Goal: Transaction & Acquisition: Purchase product/service

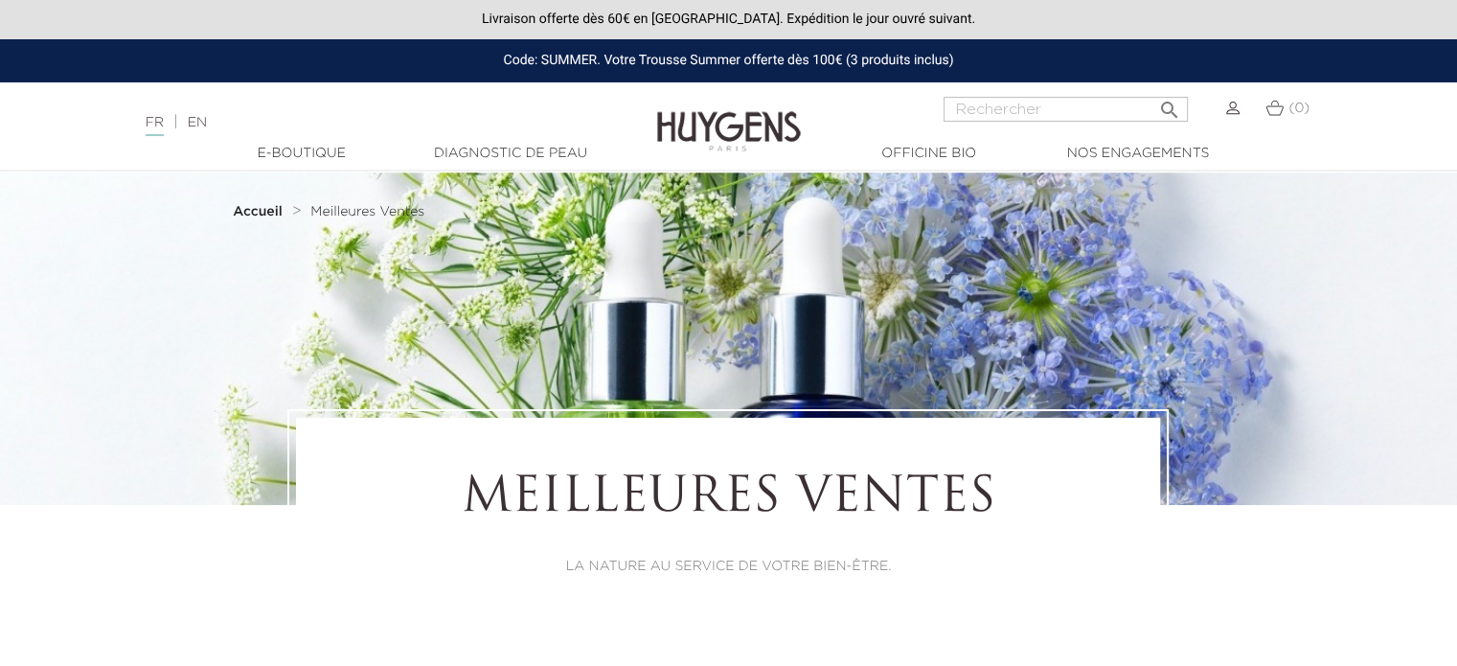
click at [1234, 114] on img at bounding box center [1232, 108] width 13 height 13
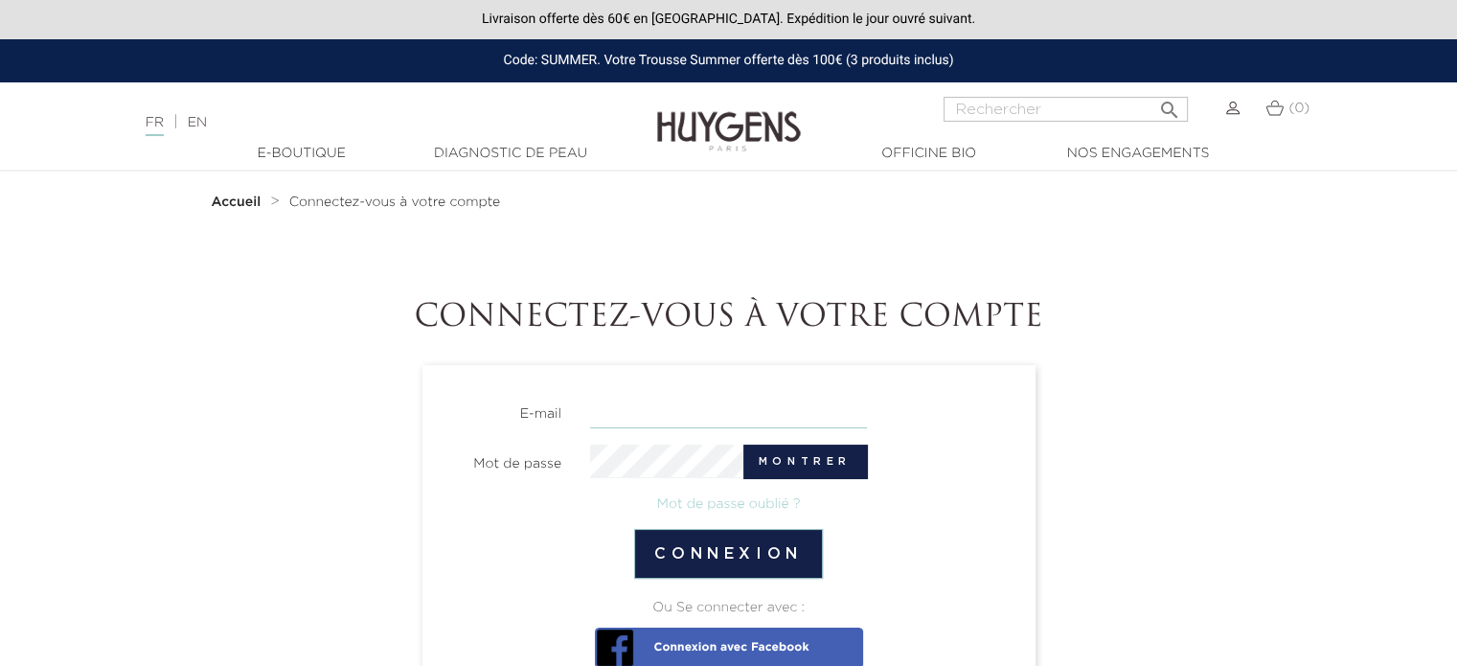
click at [613, 399] on input "email" at bounding box center [728, 412] width 277 height 34
type input "magali.marquesdesousa@orange.fr"
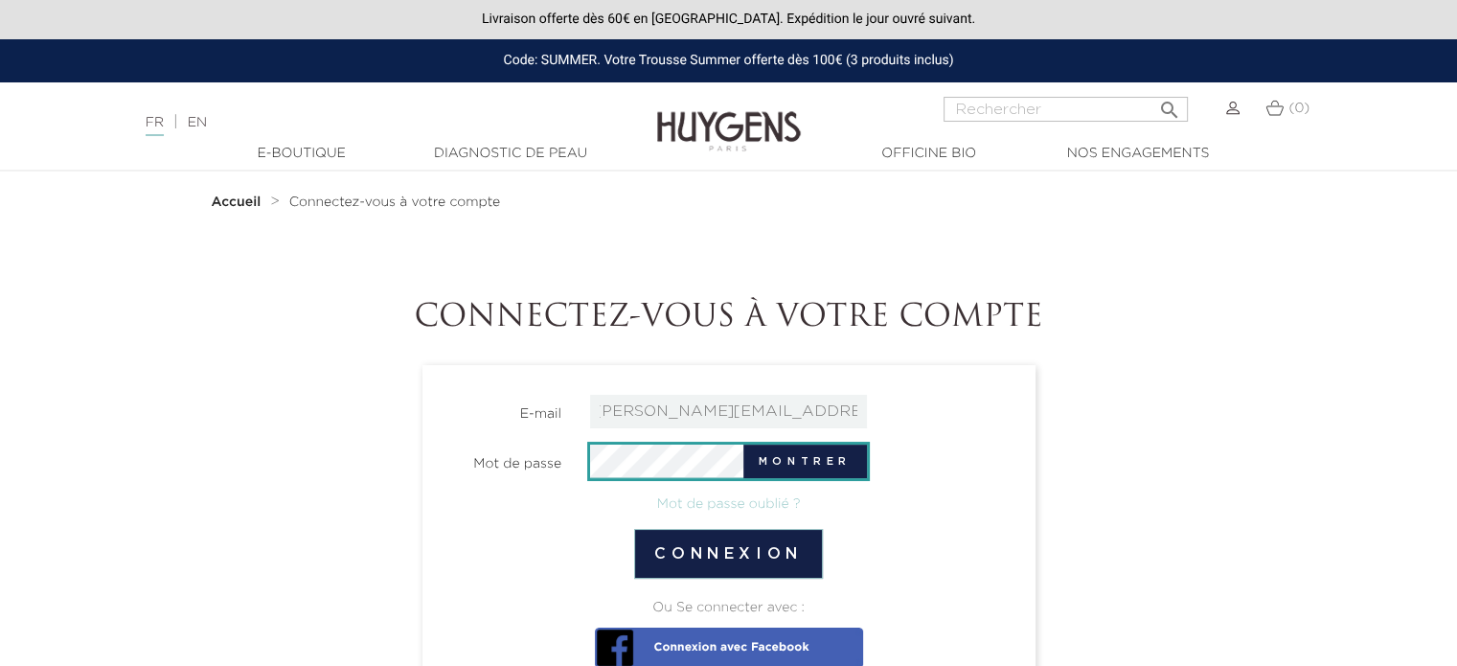
scroll to position [0, 0]
click at [634, 529] on button "Connexion" at bounding box center [728, 554] width 189 height 50
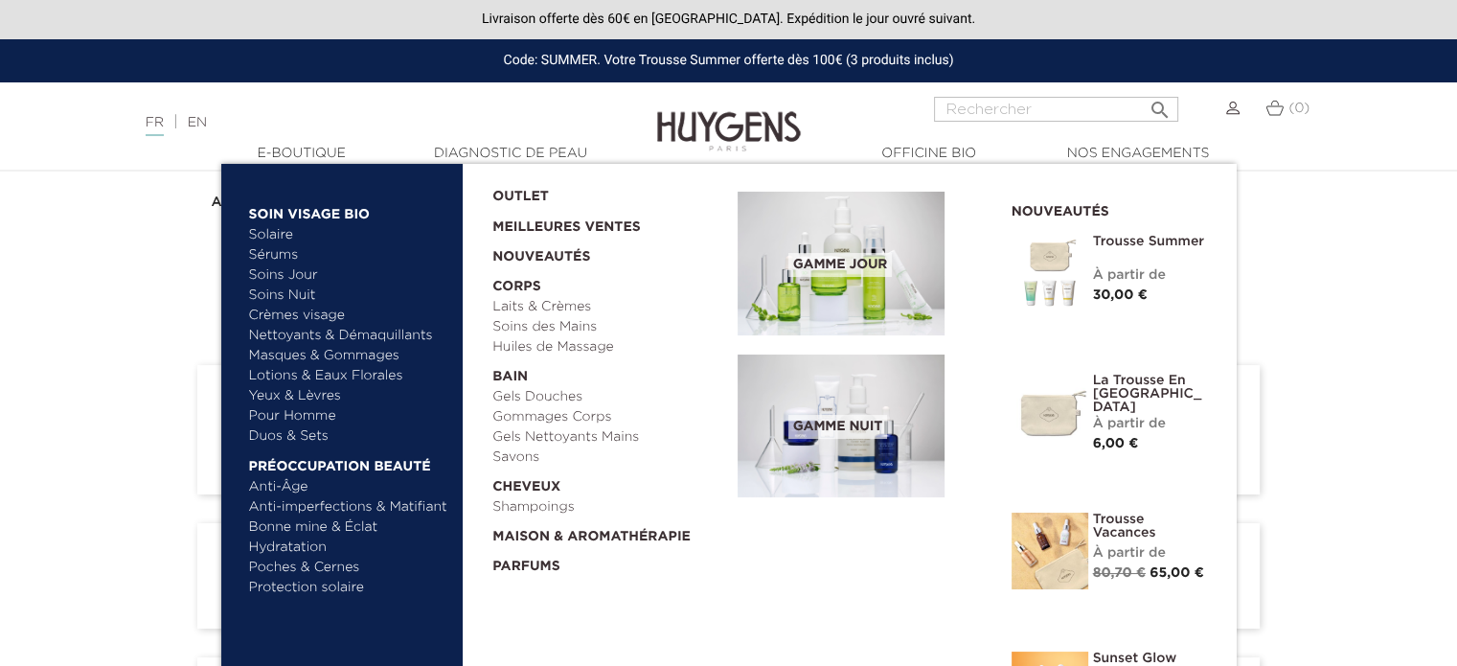
click at [280, 254] on link "Sérums" at bounding box center [349, 255] width 200 height 20
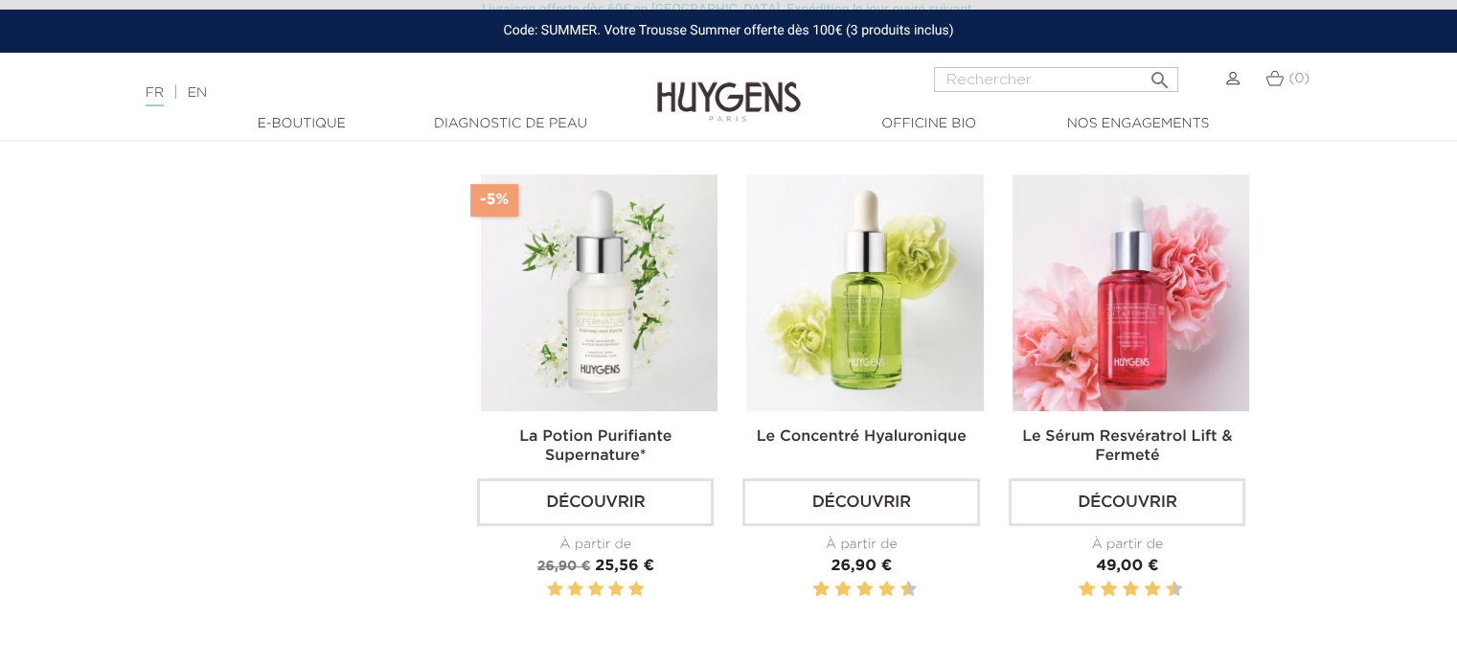
scroll to position [1054, 0]
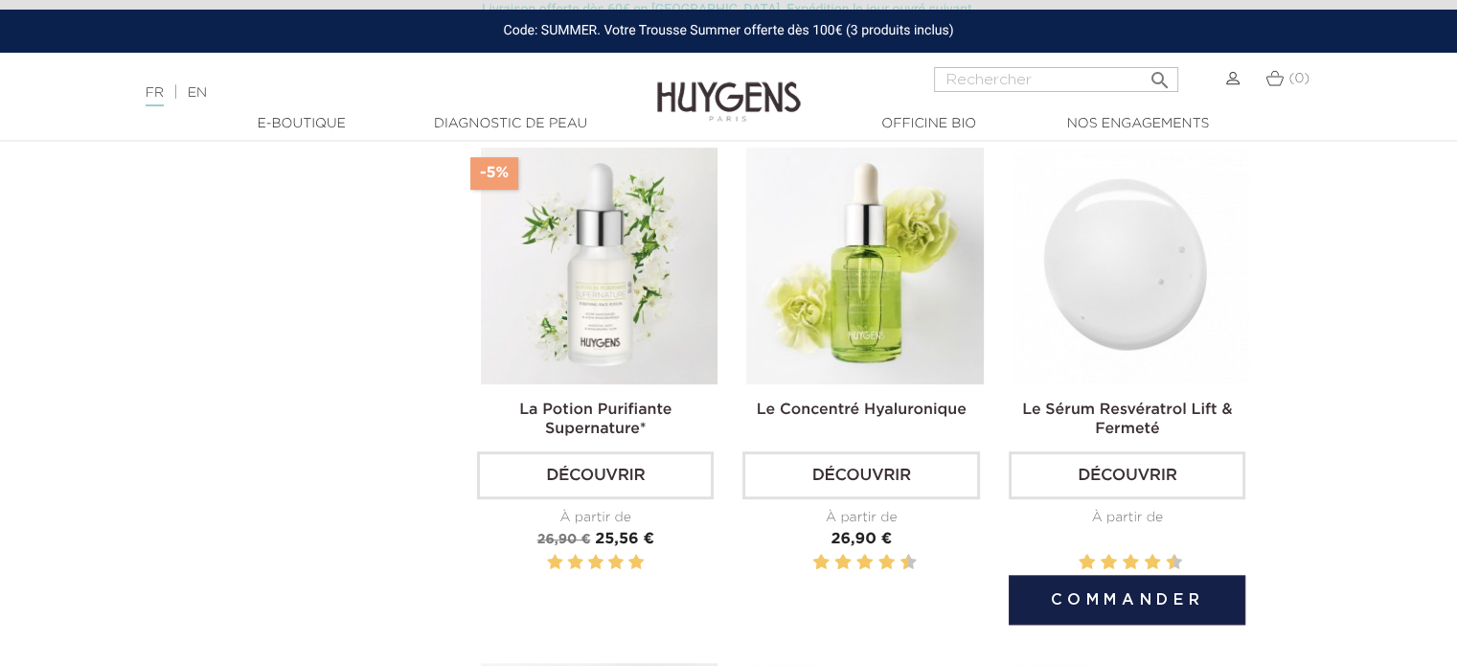
click at [1139, 318] on img at bounding box center [1130, 266] width 237 height 237
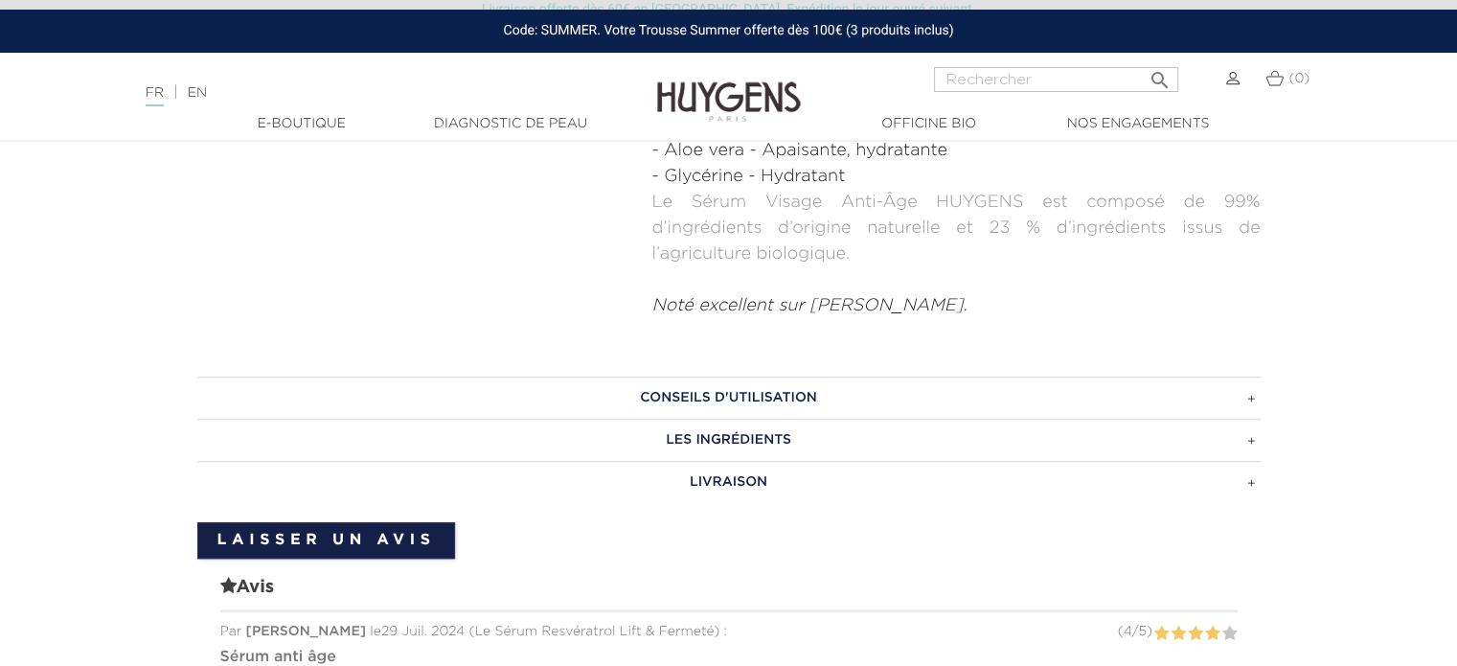
scroll to position [1149, 0]
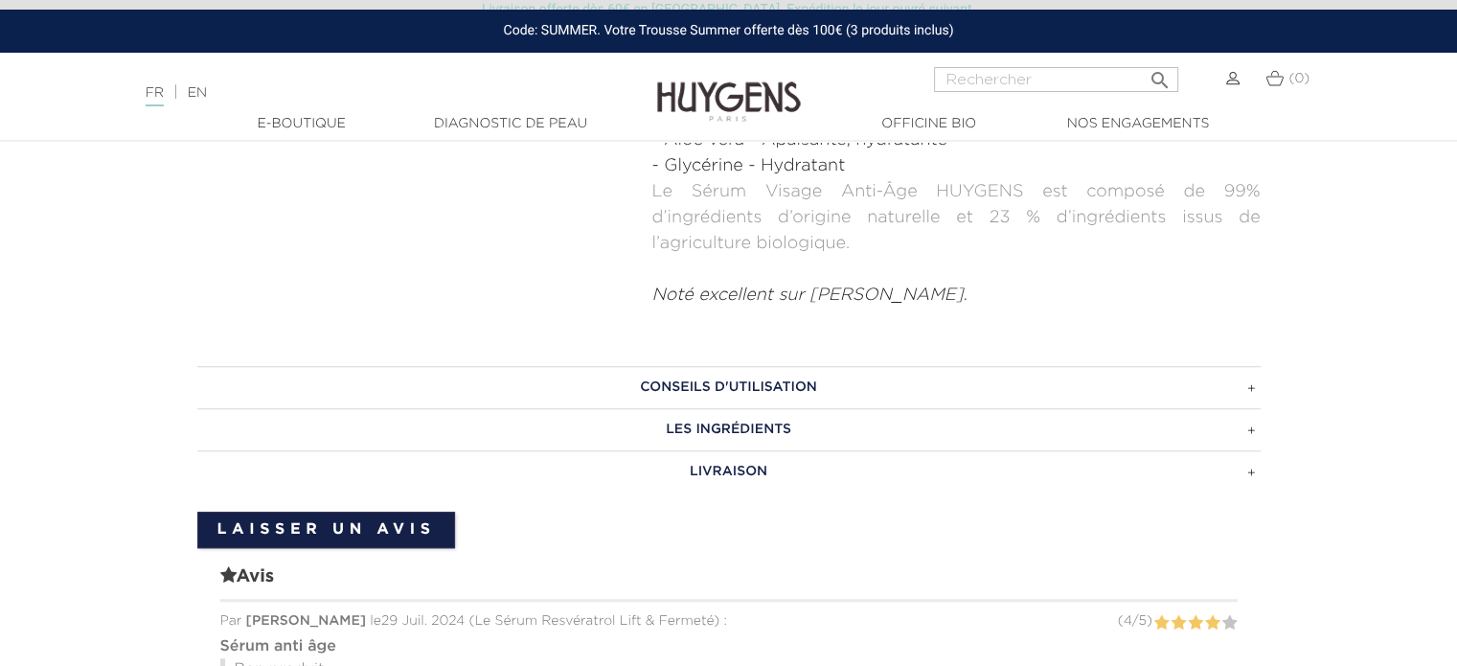
click at [1249, 366] on h3 "CONSEILS D'UTILISATION" at bounding box center [728, 387] width 1063 height 42
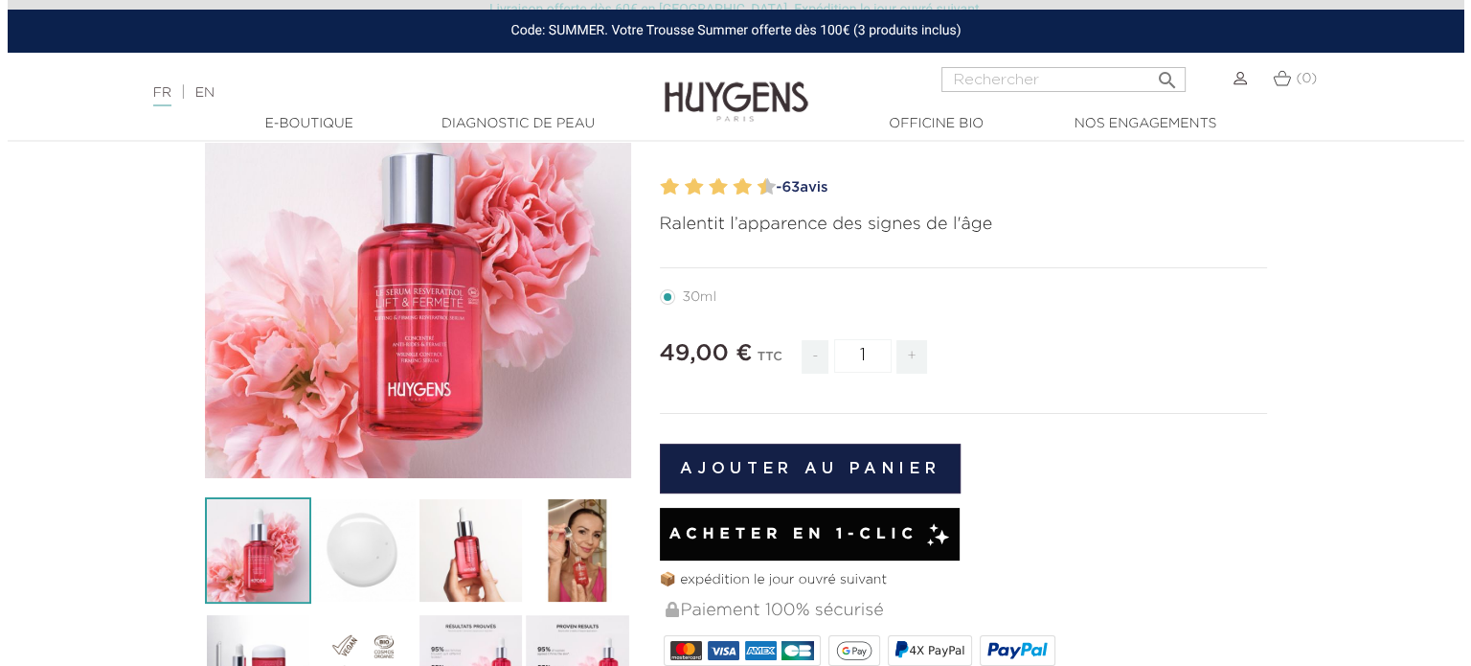
scroll to position [192, 0]
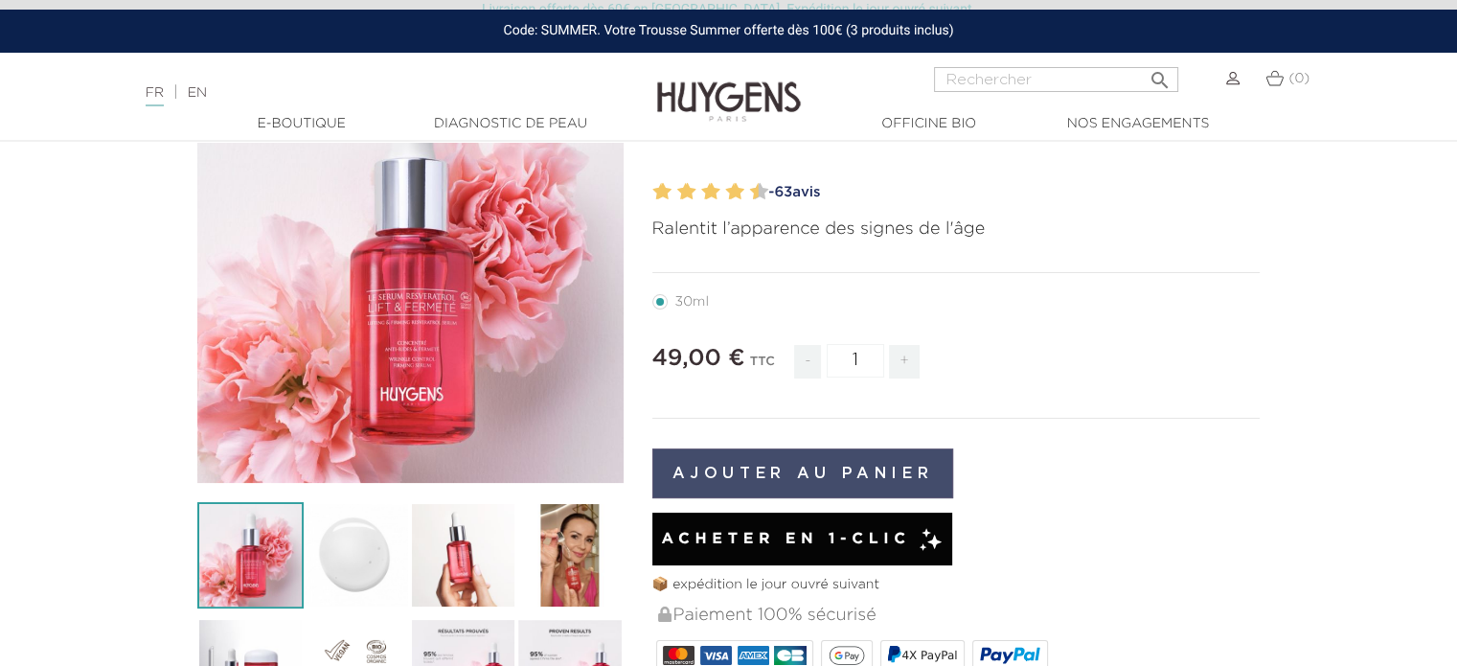
click at [843, 470] on button "Ajouter au panier" at bounding box center [803, 473] width 302 height 50
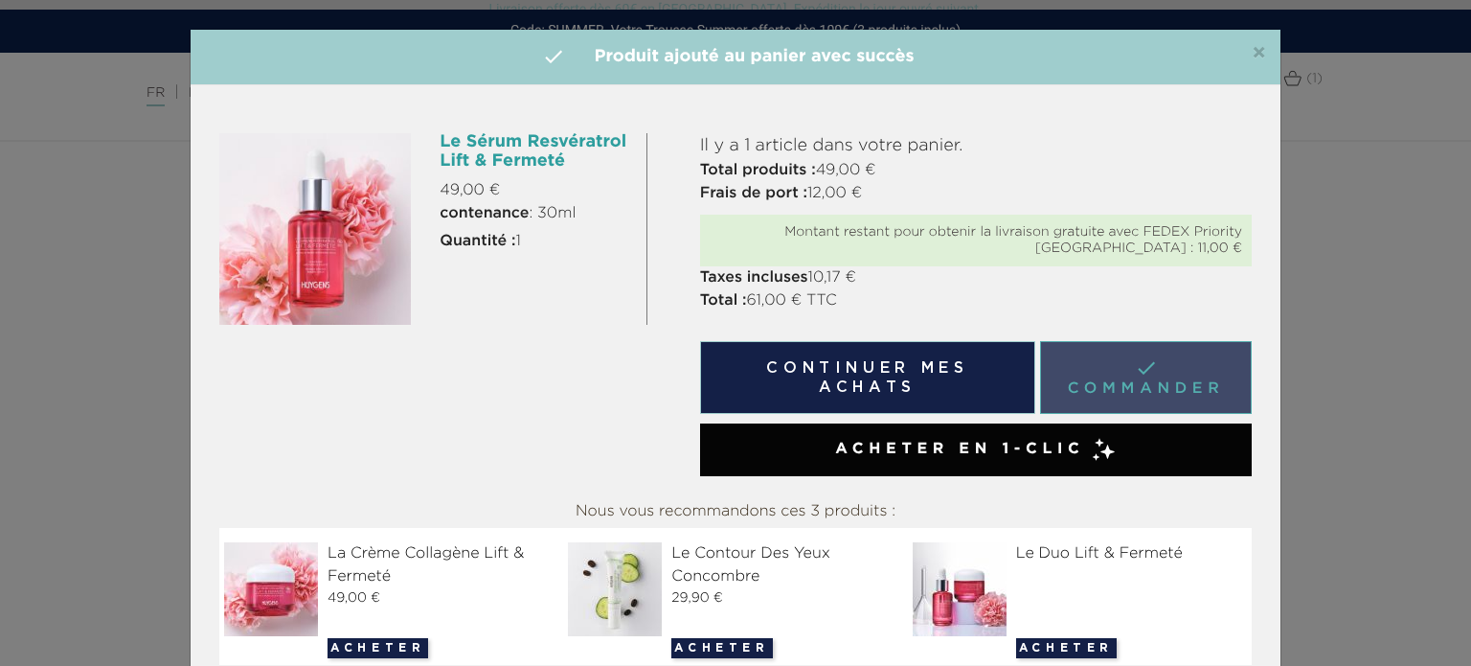
click at [1126, 383] on link " Commander" at bounding box center [1146, 377] width 212 height 73
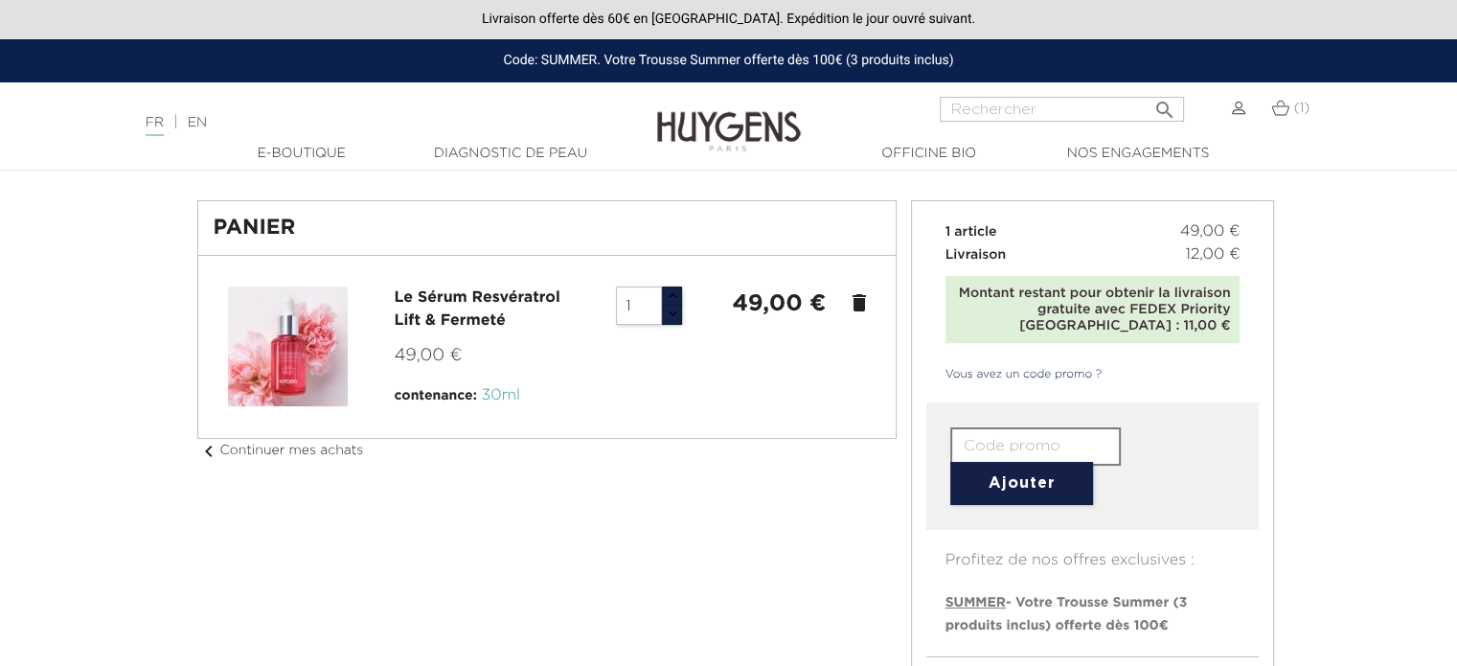
click at [992, 459] on input "text" at bounding box center [1035, 446] width 171 height 38
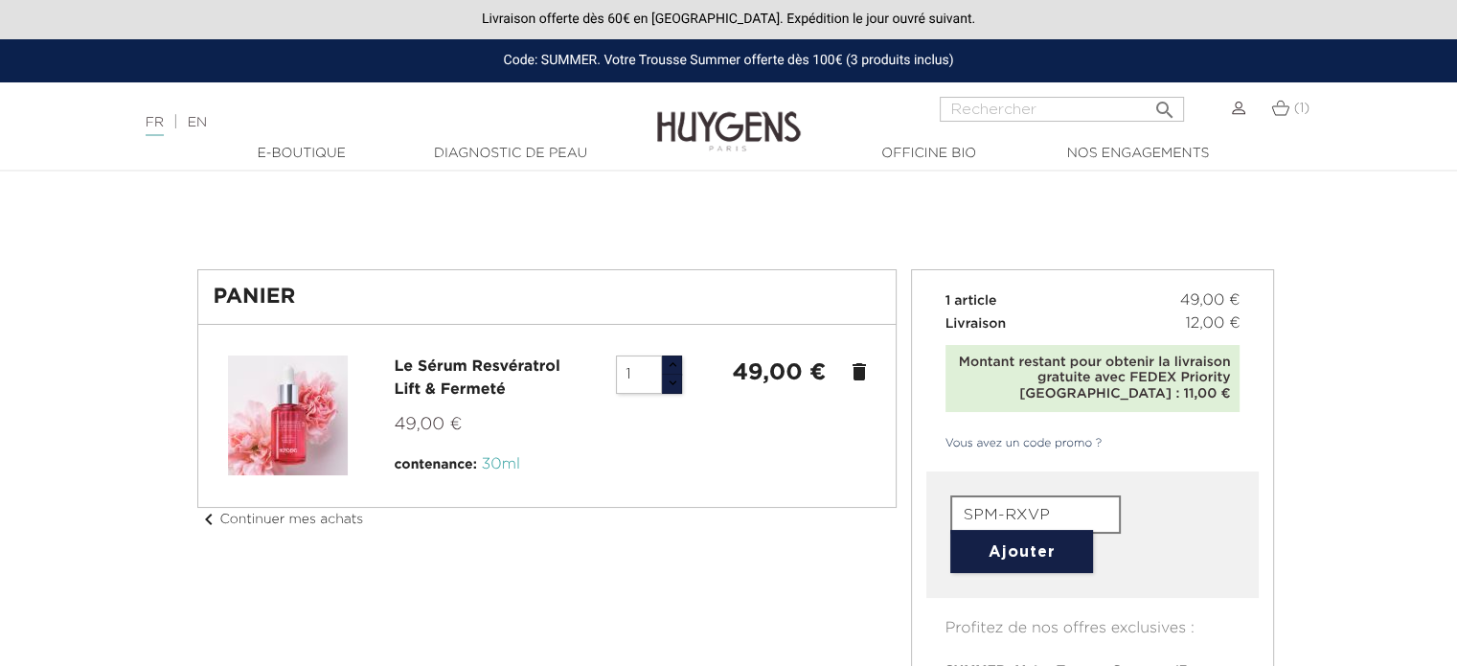
type input "SPM-RXVP"
click at [1006, 558] on button "Ajouter" at bounding box center [1021, 551] width 143 height 43
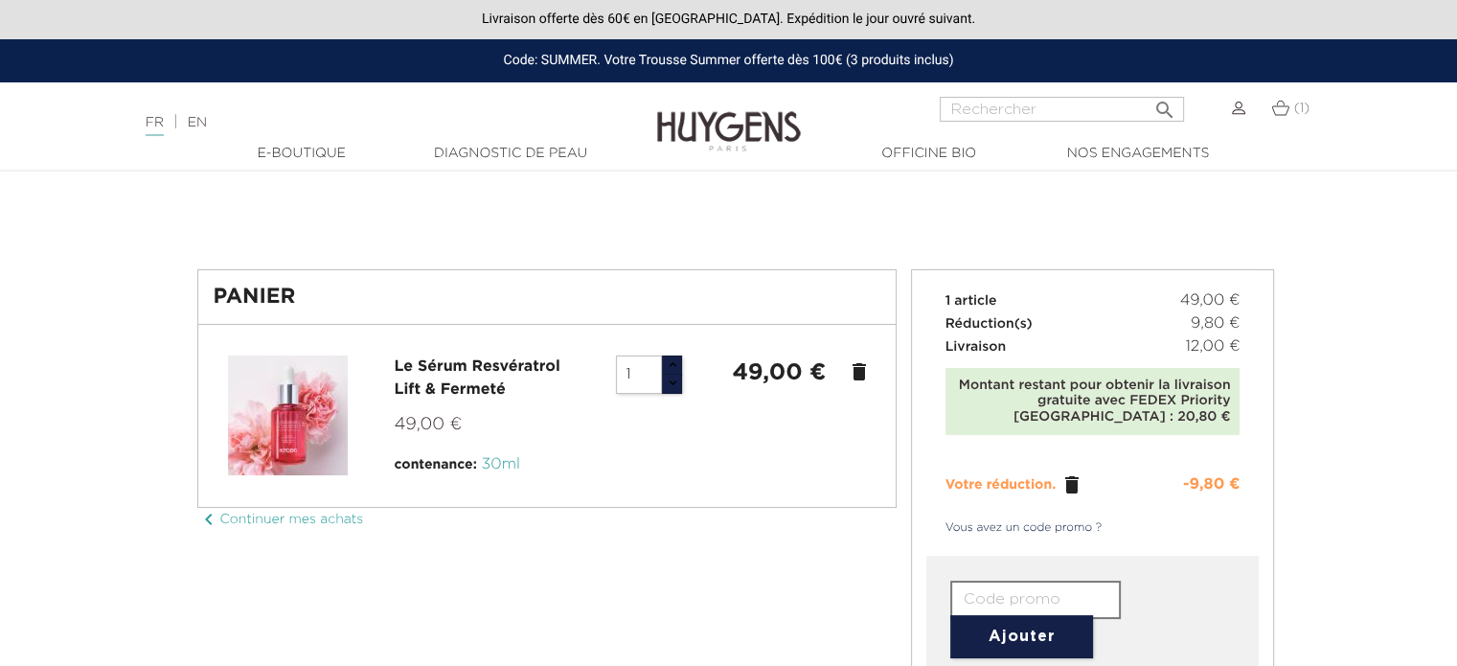
click at [255, 524] on link "chevron_left Continuer mes achats" at bounding box center [280, 518] width 167 height 13
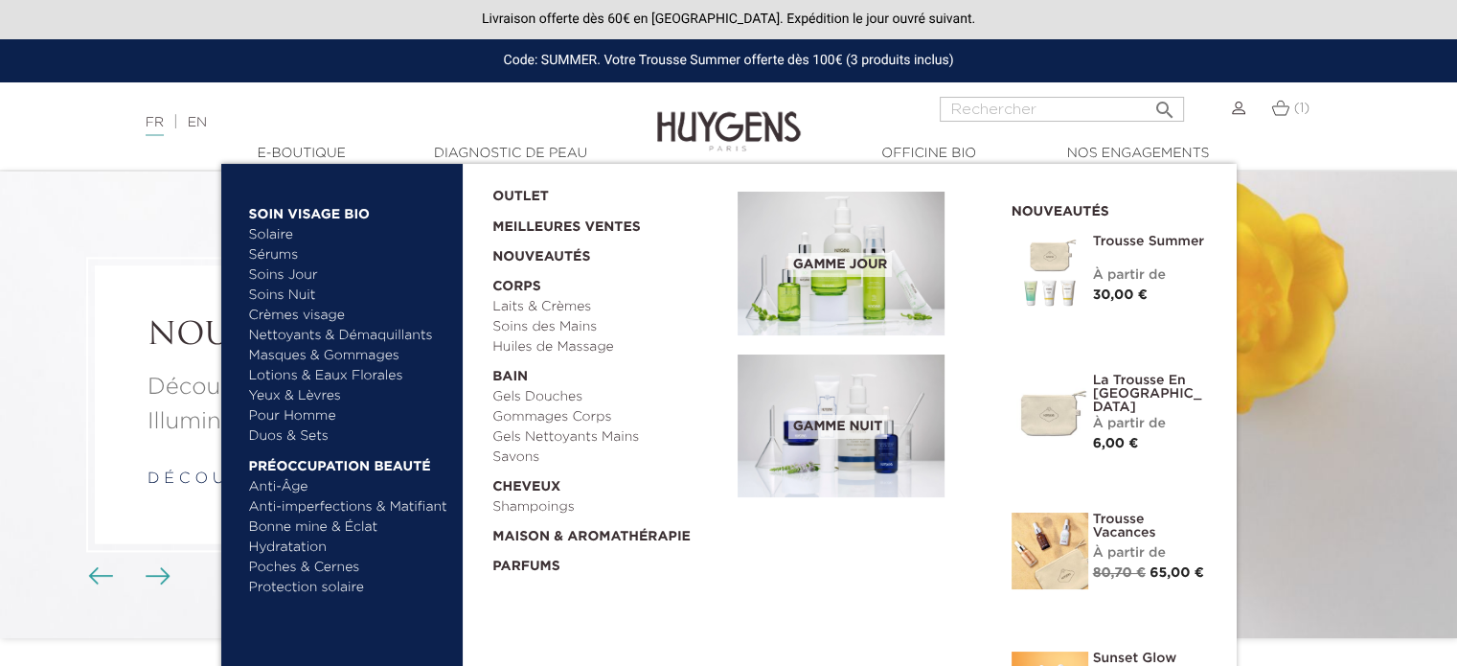
click at [280, 256] on link "Sérums" at bounding box center [349, 255] width 200 height 20
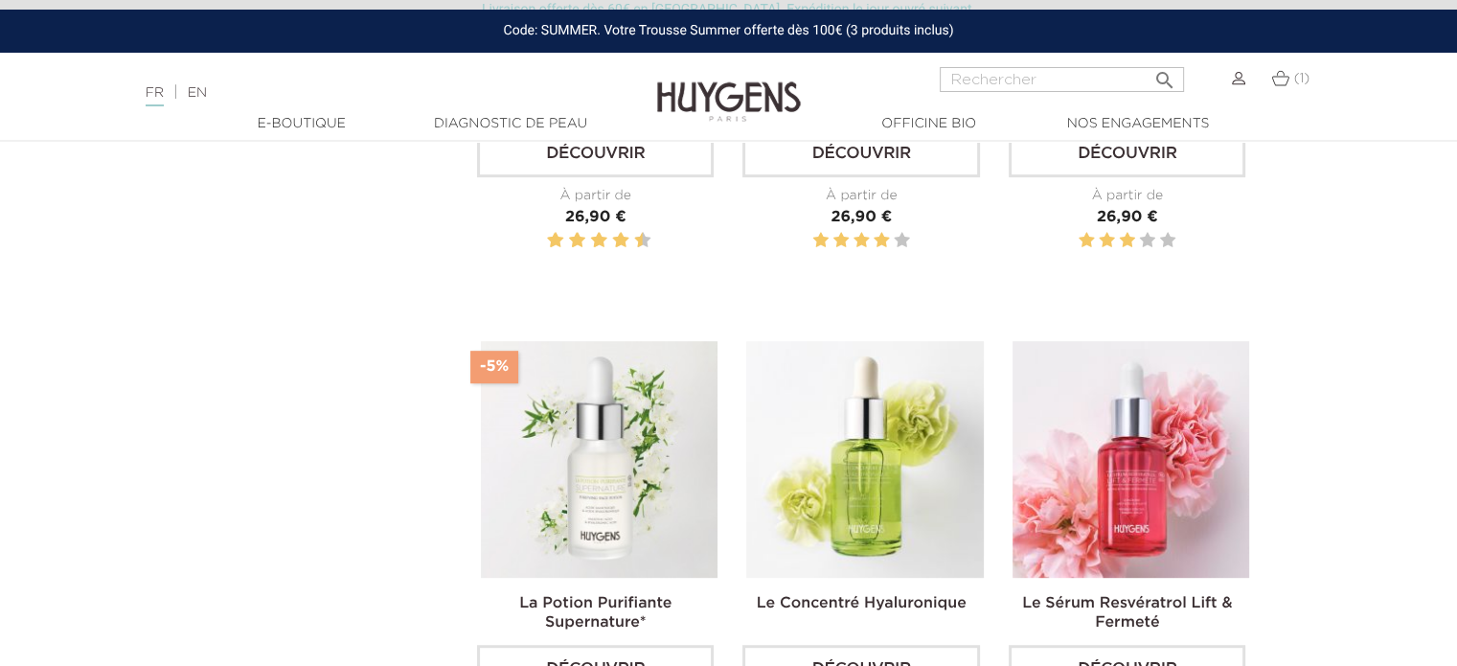
scroll to position [862, 0]
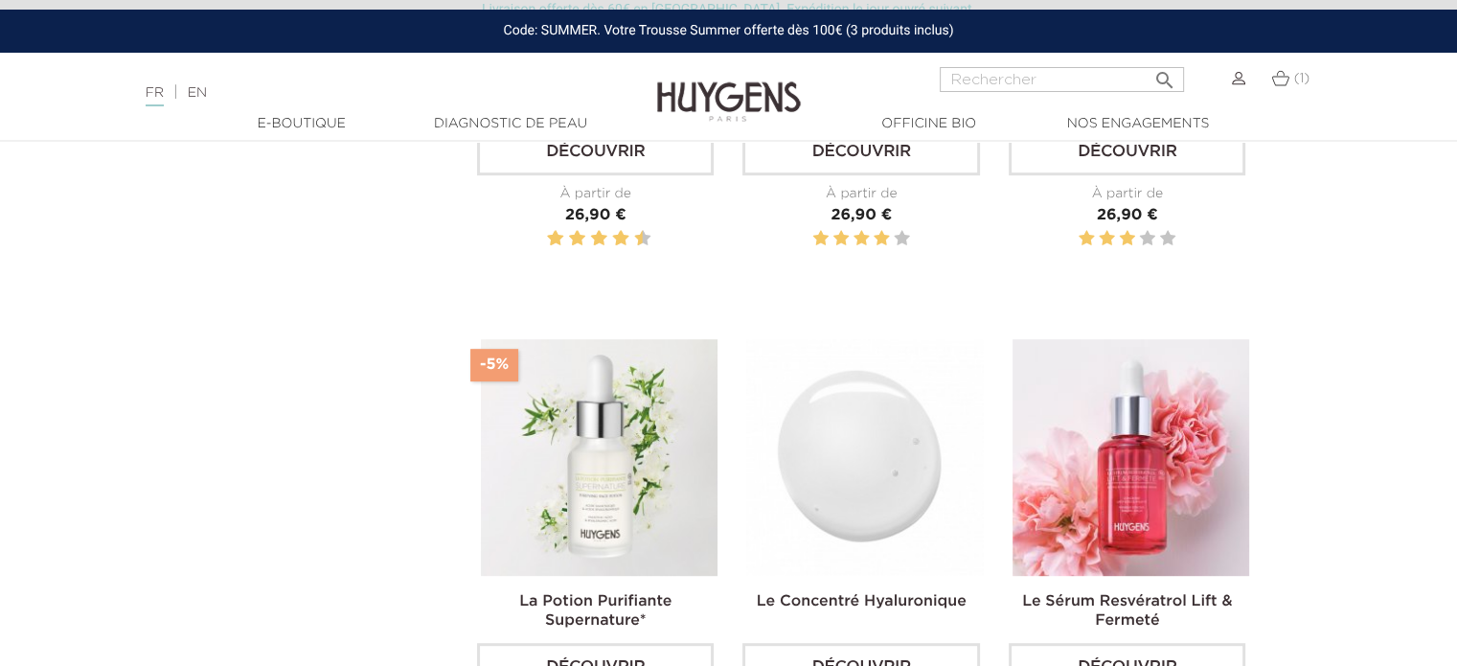
click at [873, 489] on img at bounding box center [864, 457] width 237 height 237
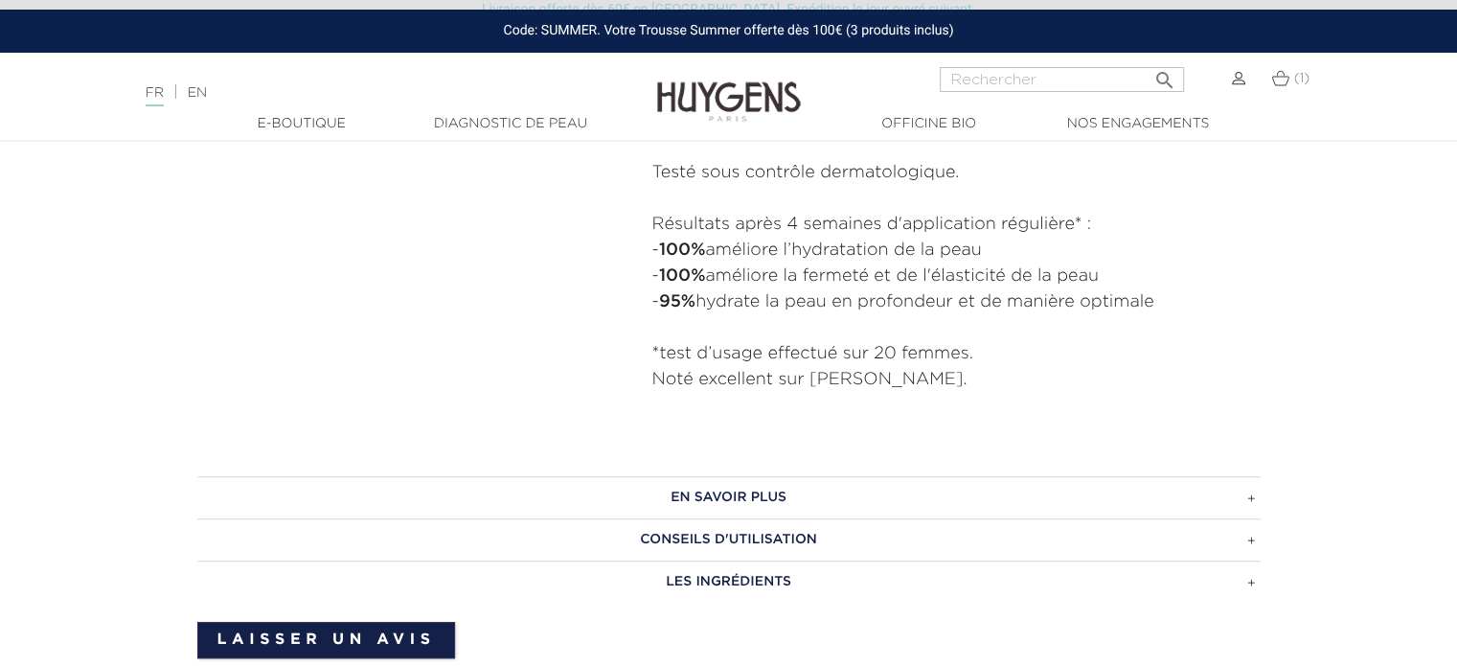
scroll to position [1149, 0]
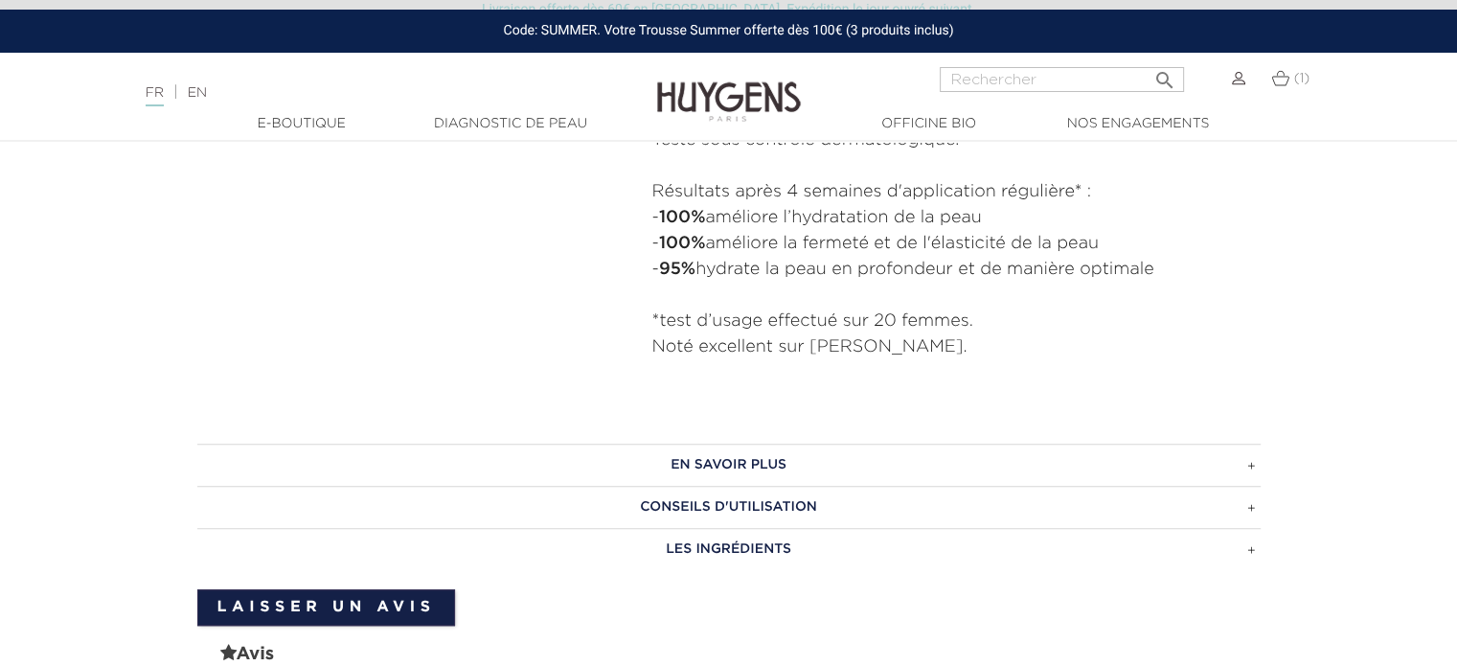
click at [1244, 506] on h3 "CONSEILS D'UTILISATION" at bounding box center [728, 507] width 1063 height 42
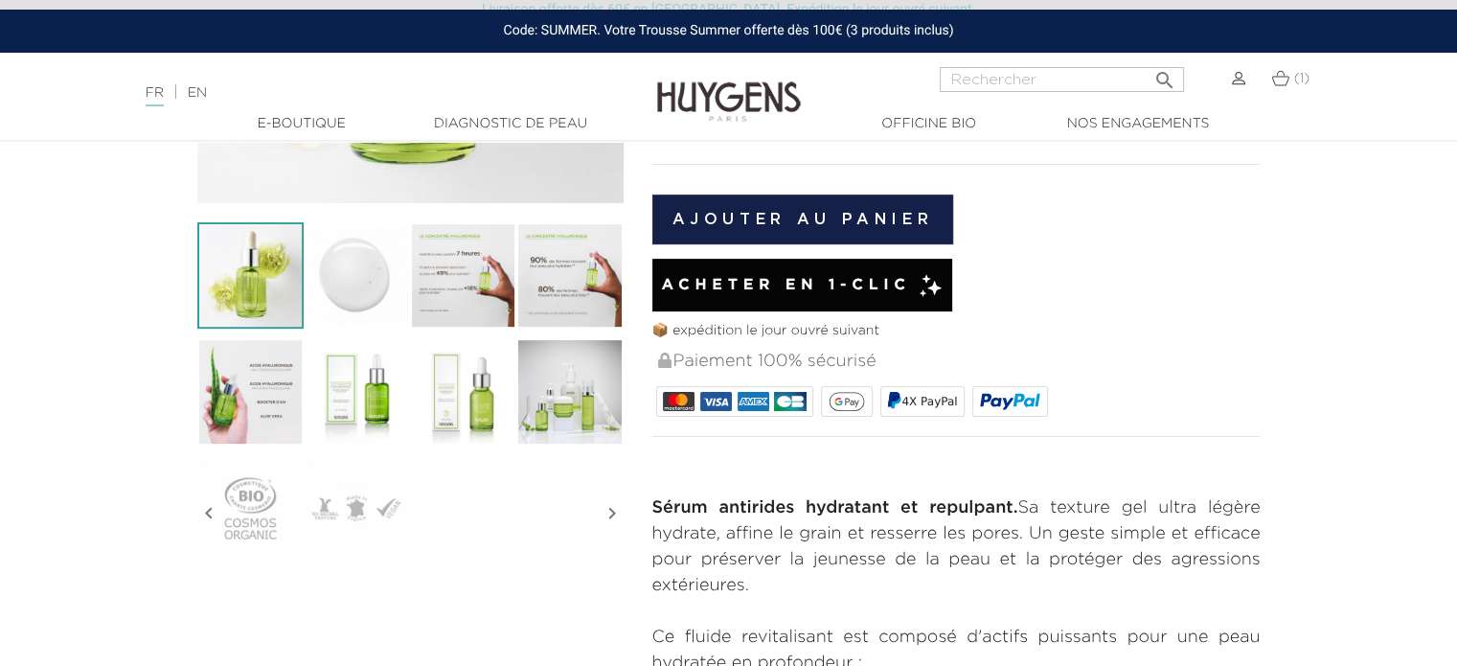
scroll to position [0, 0]
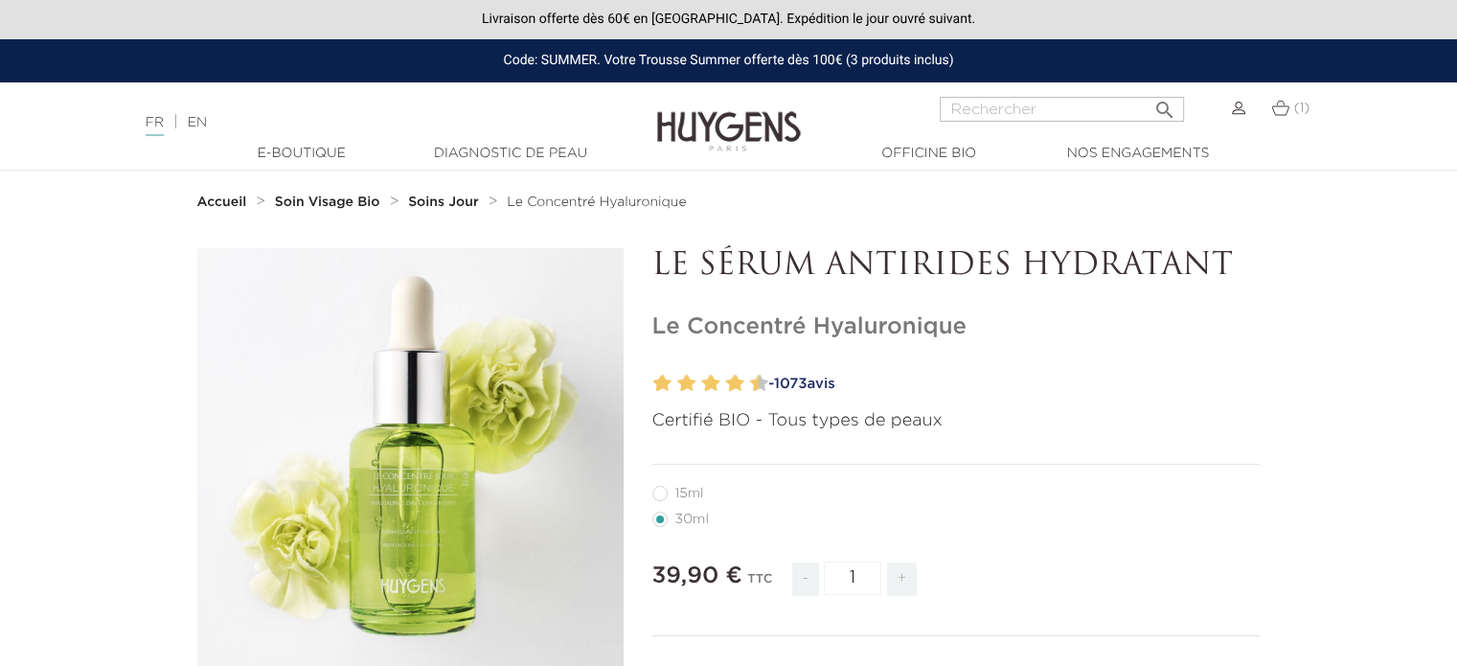
click at [448, 204] on strong "Soins Jour" at bounding box center [443, 201] width 71 height 13
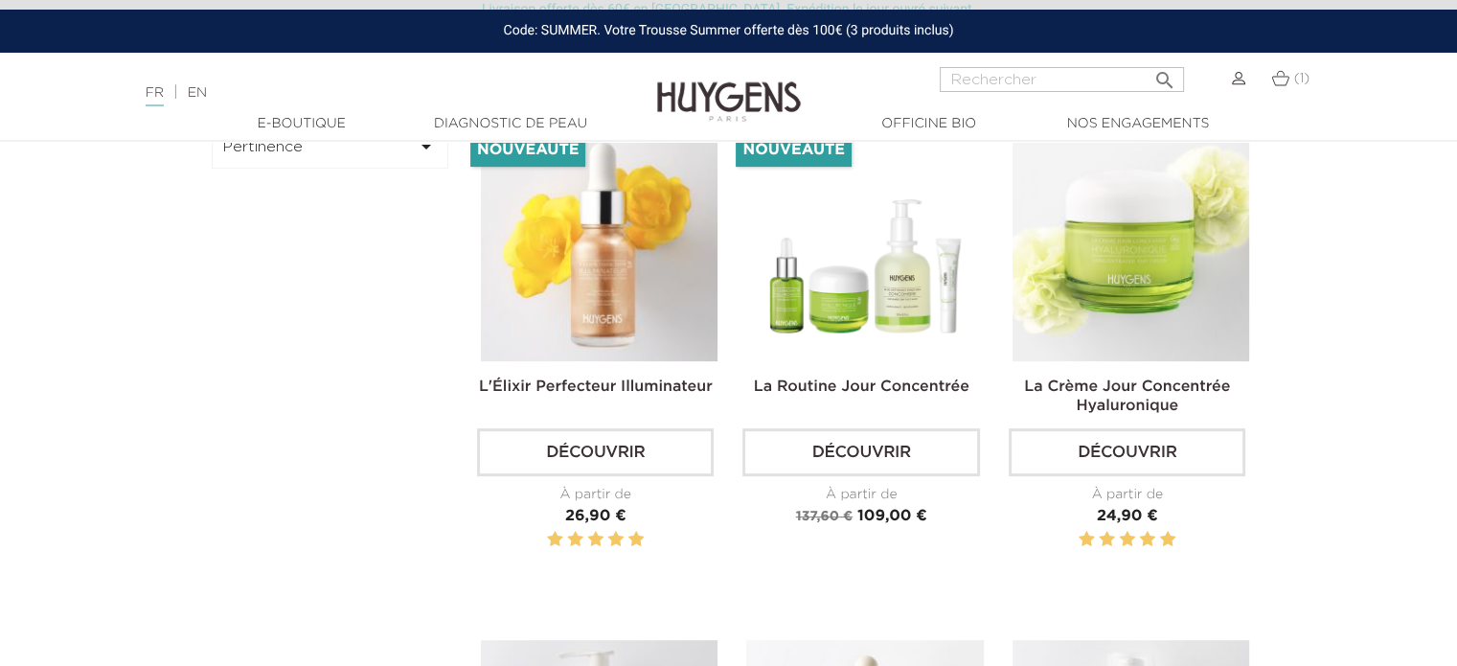
scroll to position [575, 0]
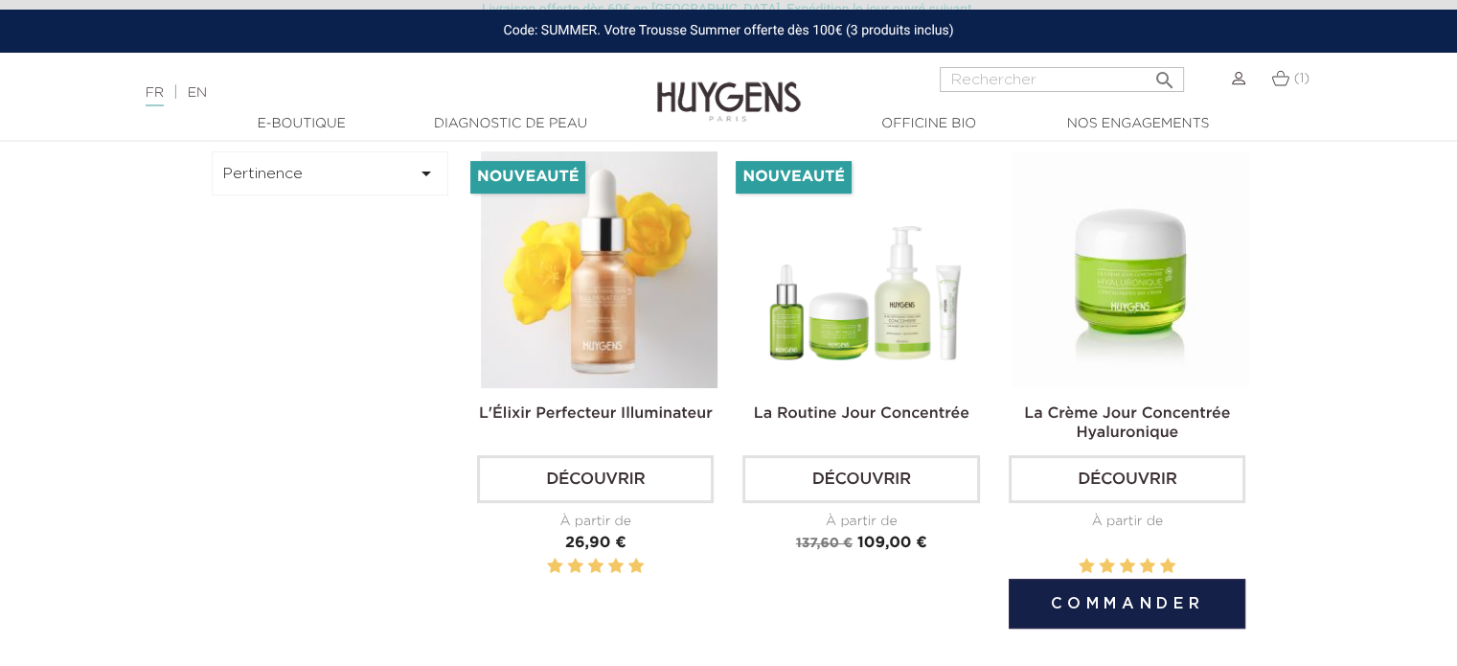
click at [1158, 314] on img at bounding box center [1130, 269] width 237 height 237
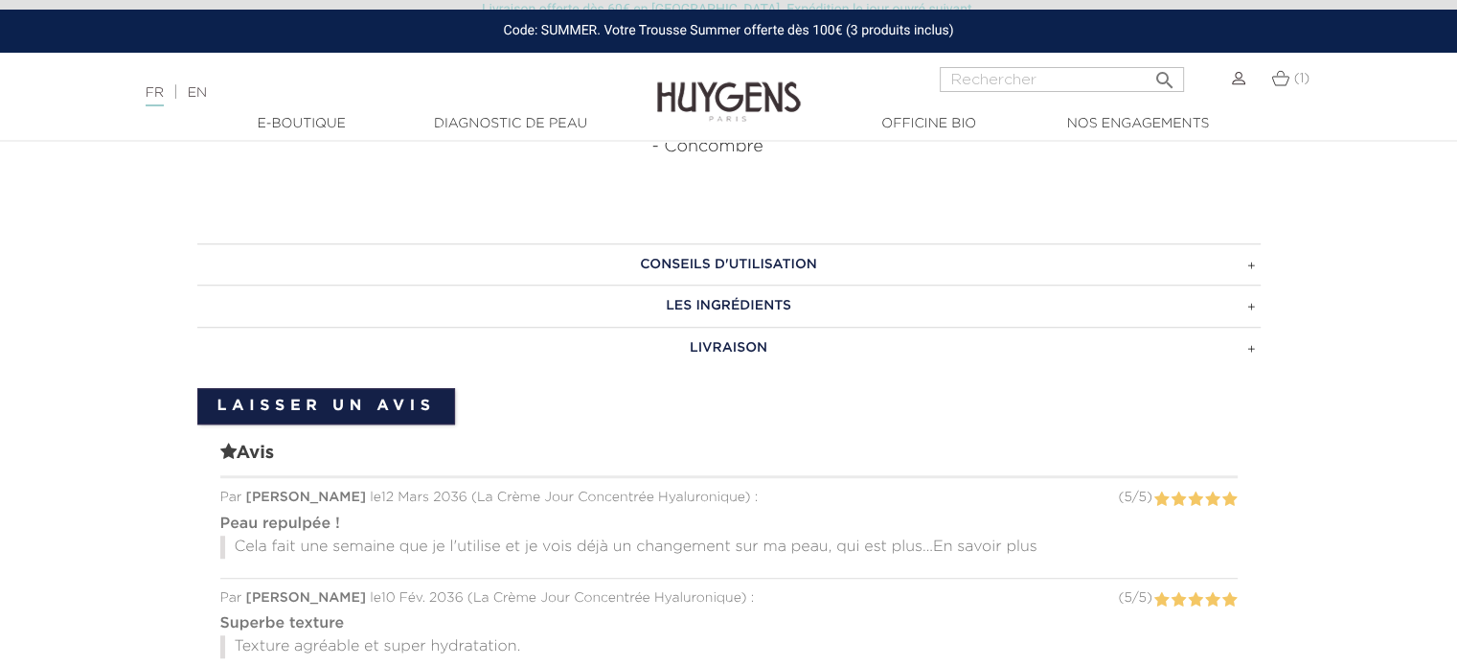
scroll to position [1245, 0]
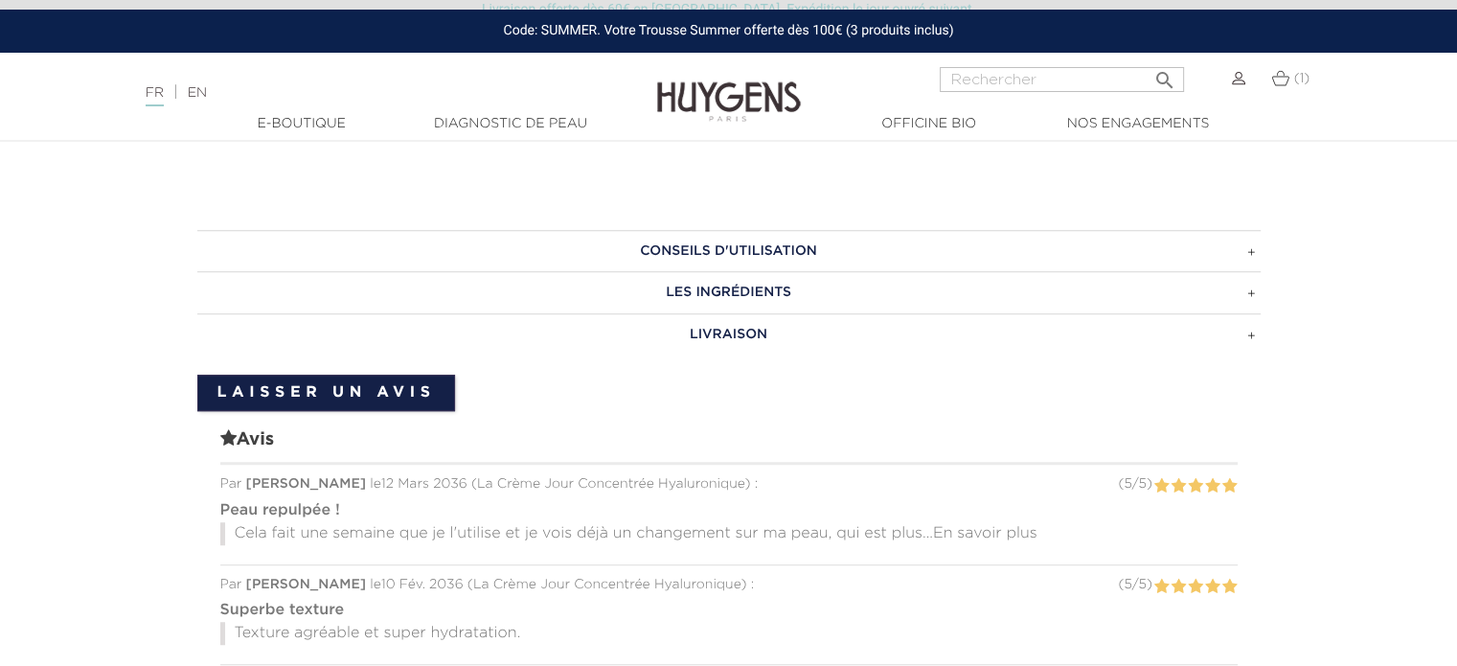
click at [1249, 252] on h3 "Conseils d'utilisation" at bounding box center [728, 251] width 1063 height 42
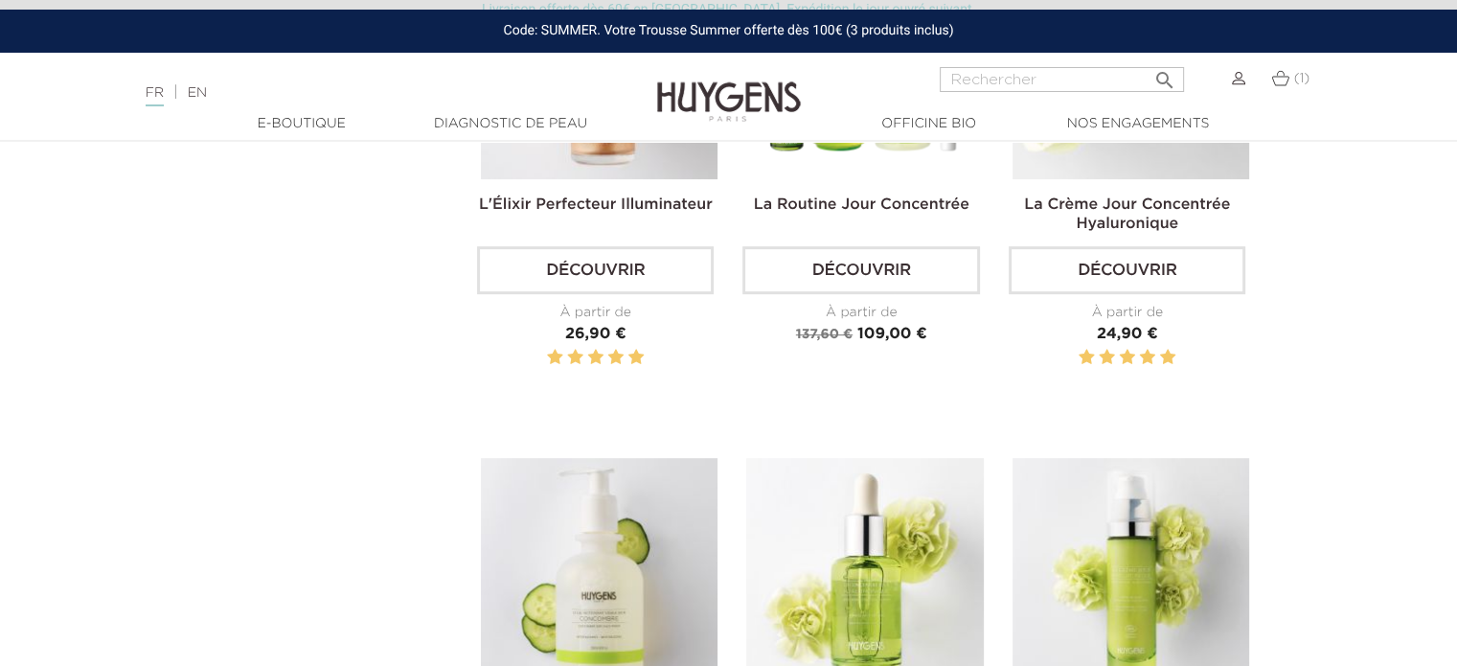
scroll to position [958, 0]
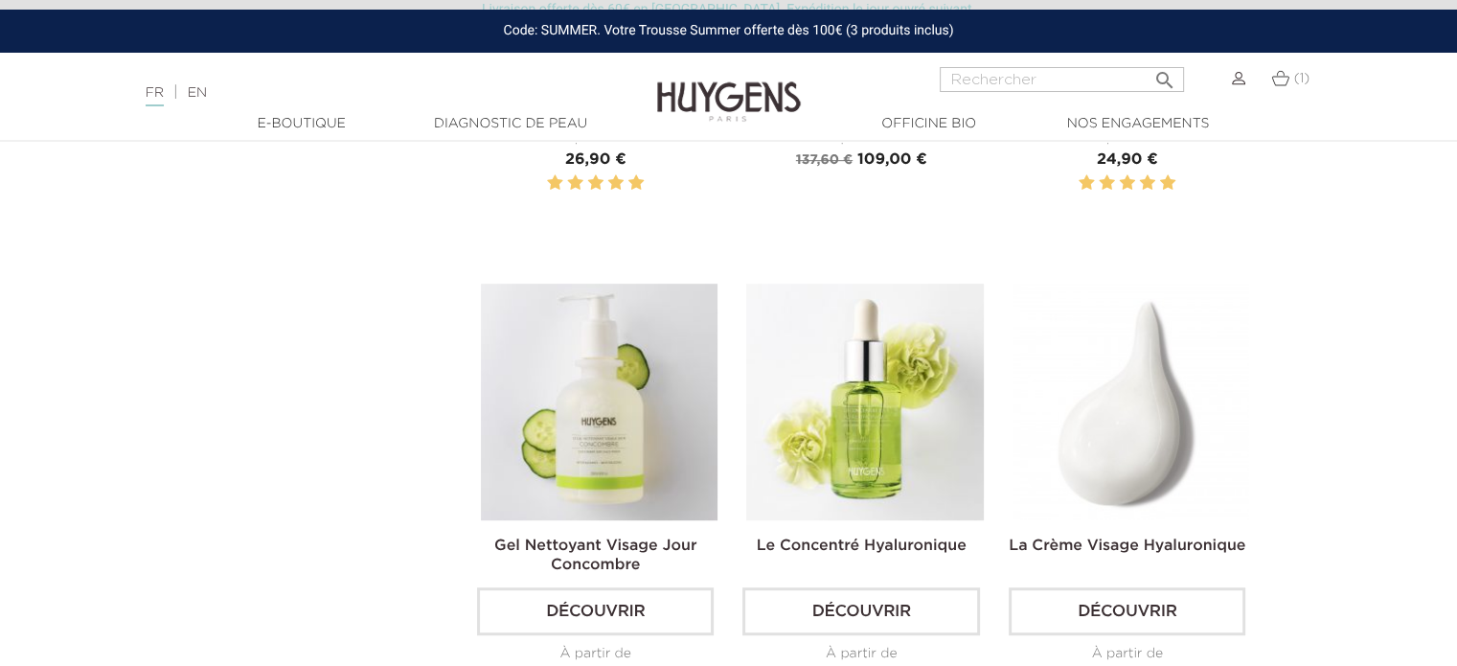
click at [1117, 426] on img at bounding box center [1130, 402] width 237 height 237
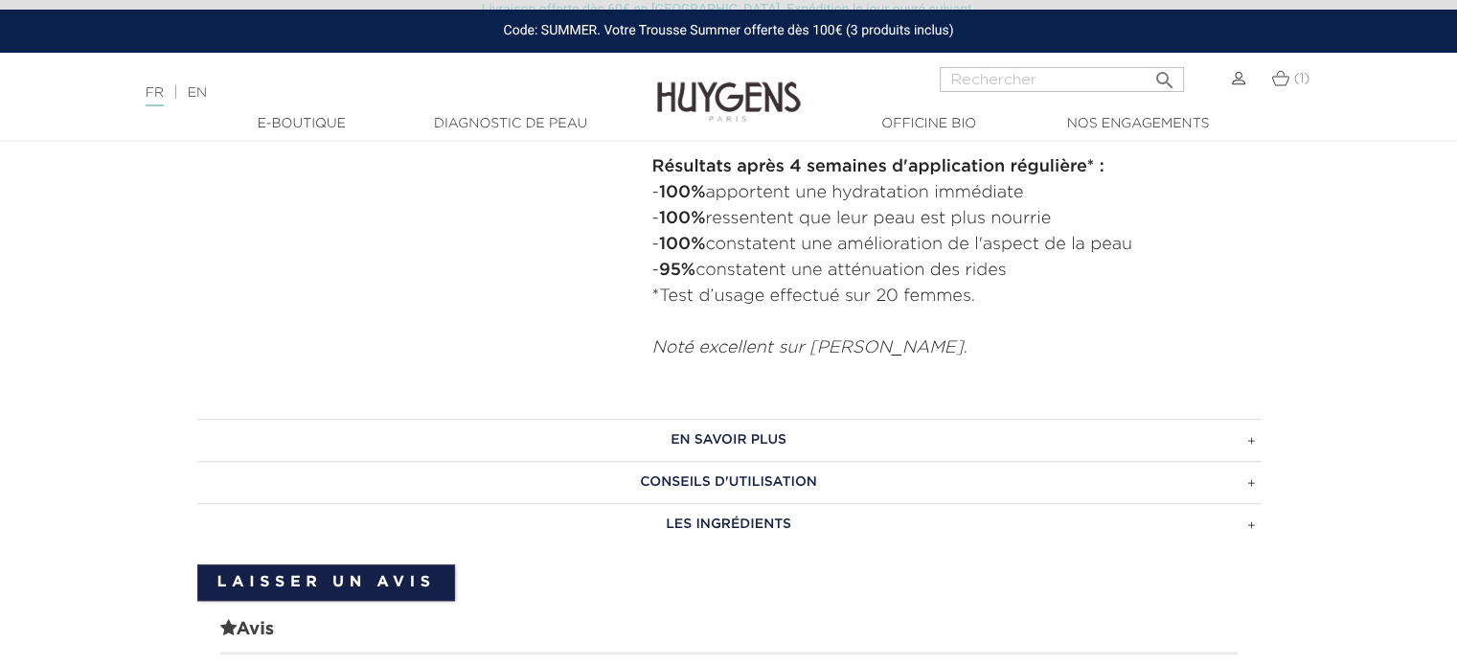
scroll to position [1245, 0]
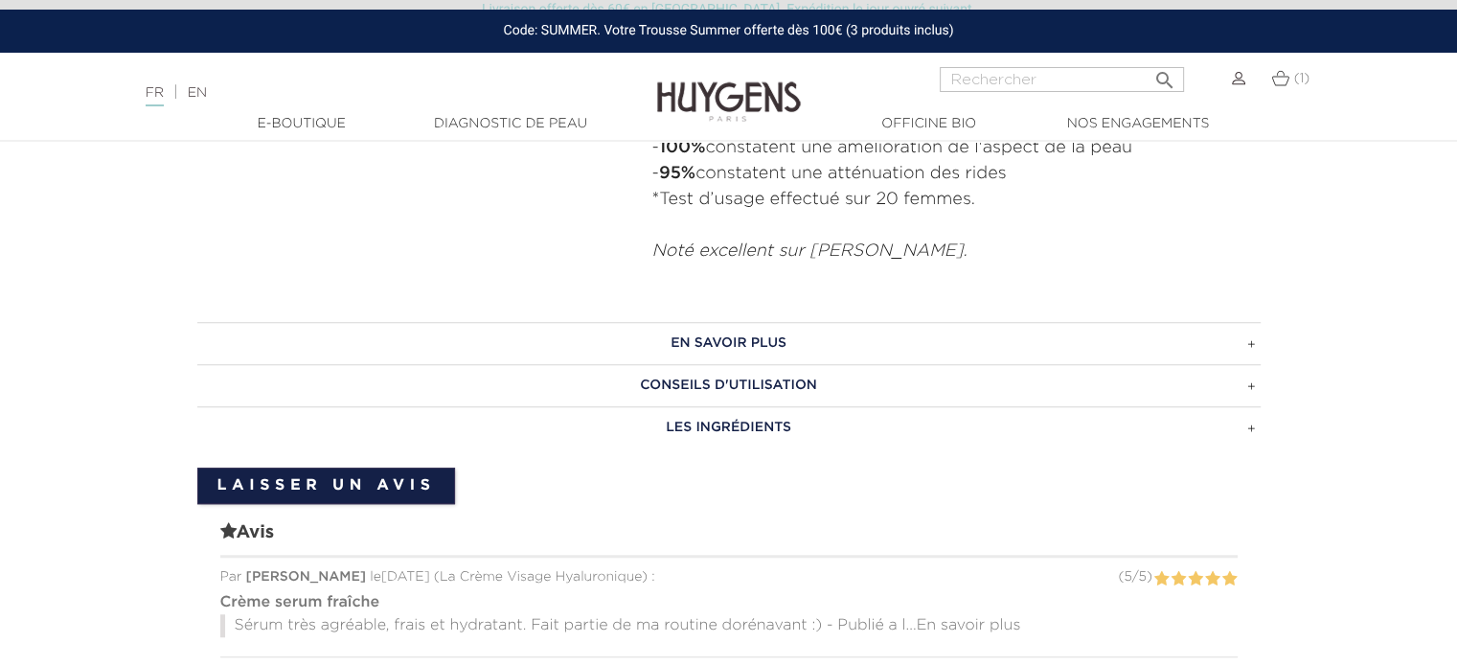
click at [1250, 386] on h3 "CONSEILS D'UTILISATION" at bounding box center [728, 385] width 1063 height 42
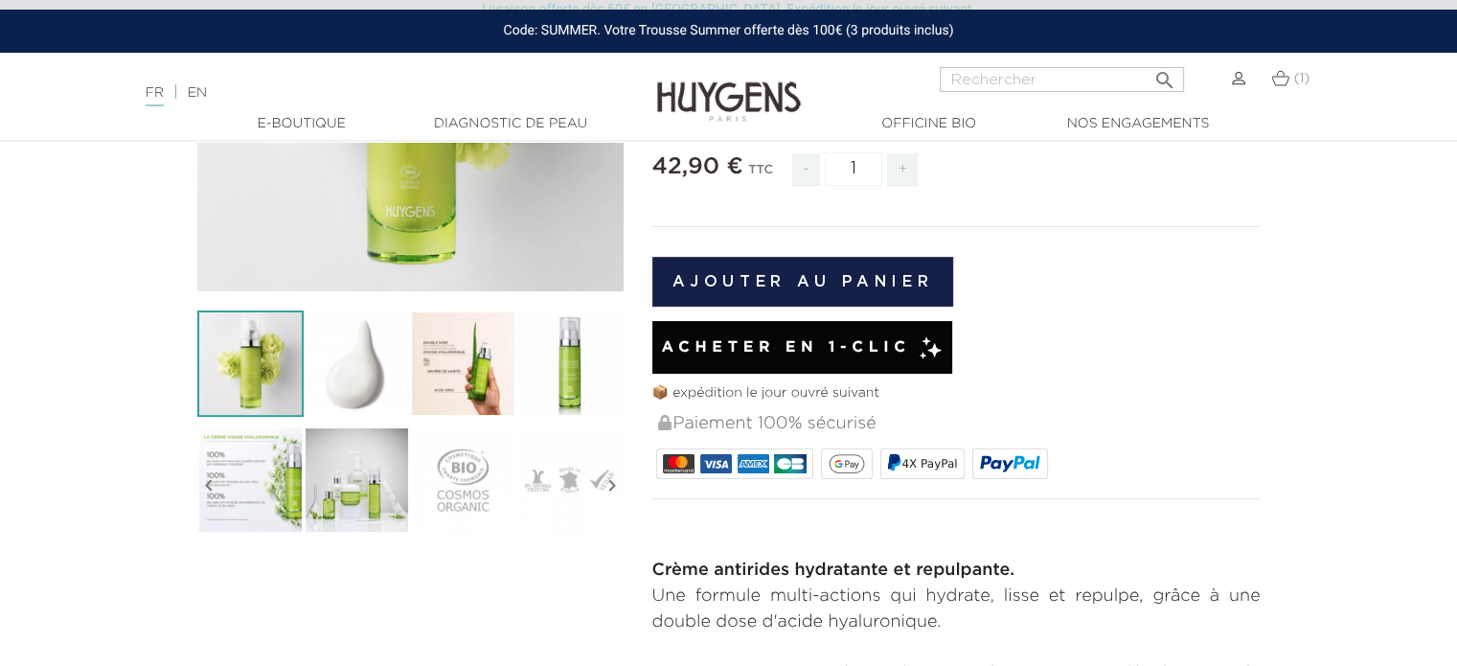
scroll to position [192, 0]
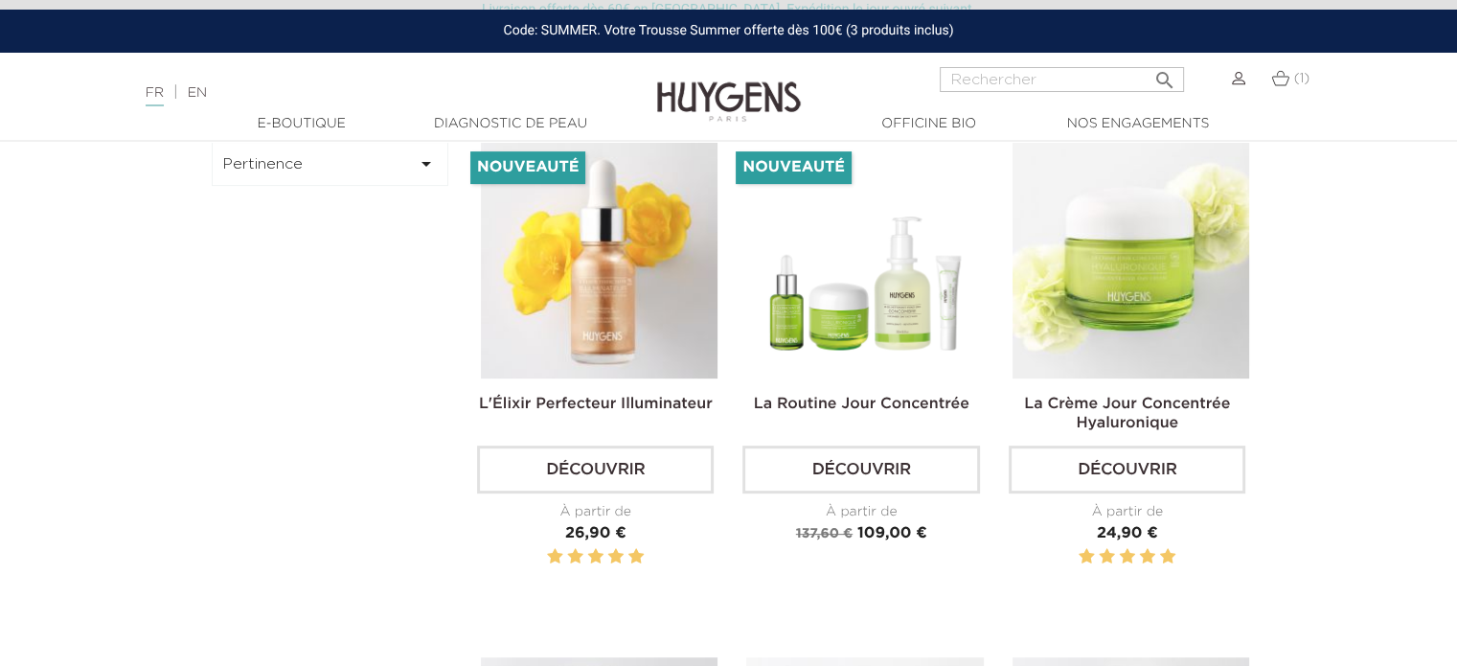
scroll to position [575, 0]
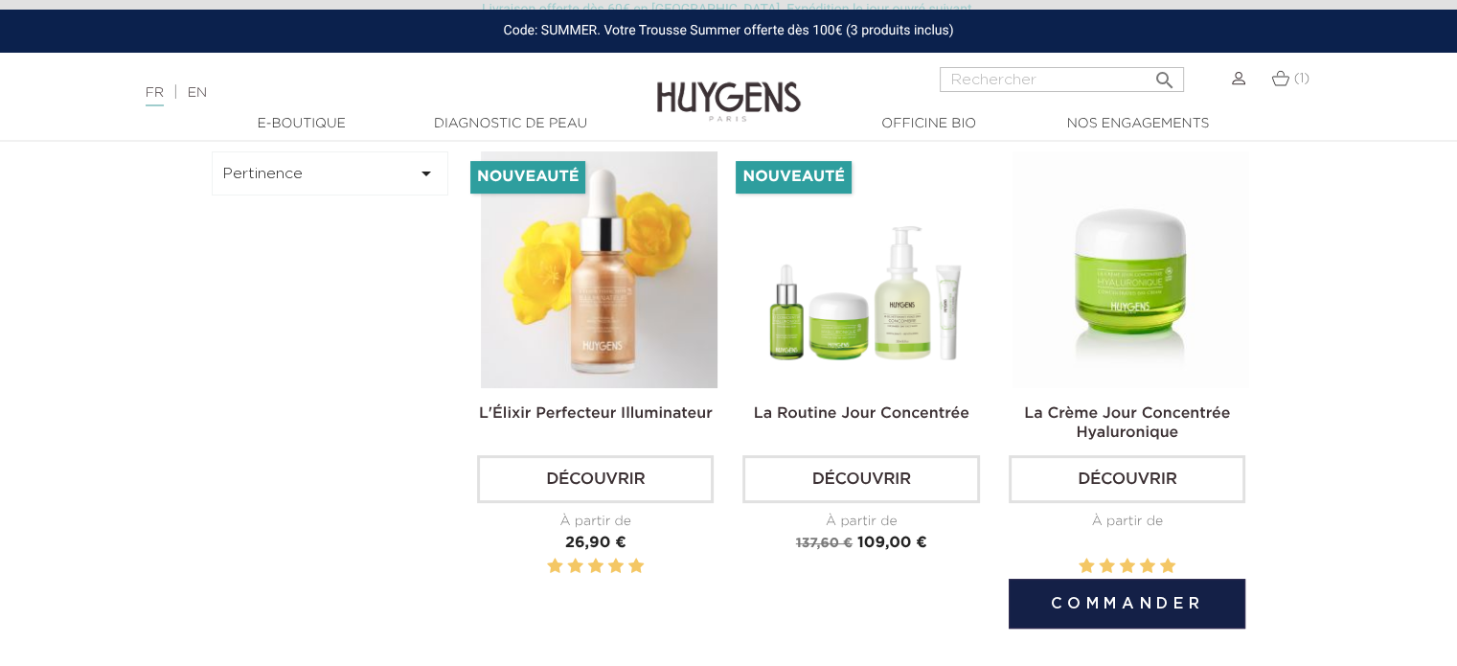
click at [1153, 283] on img at bounding box center [1130, 269] width 237 height 237
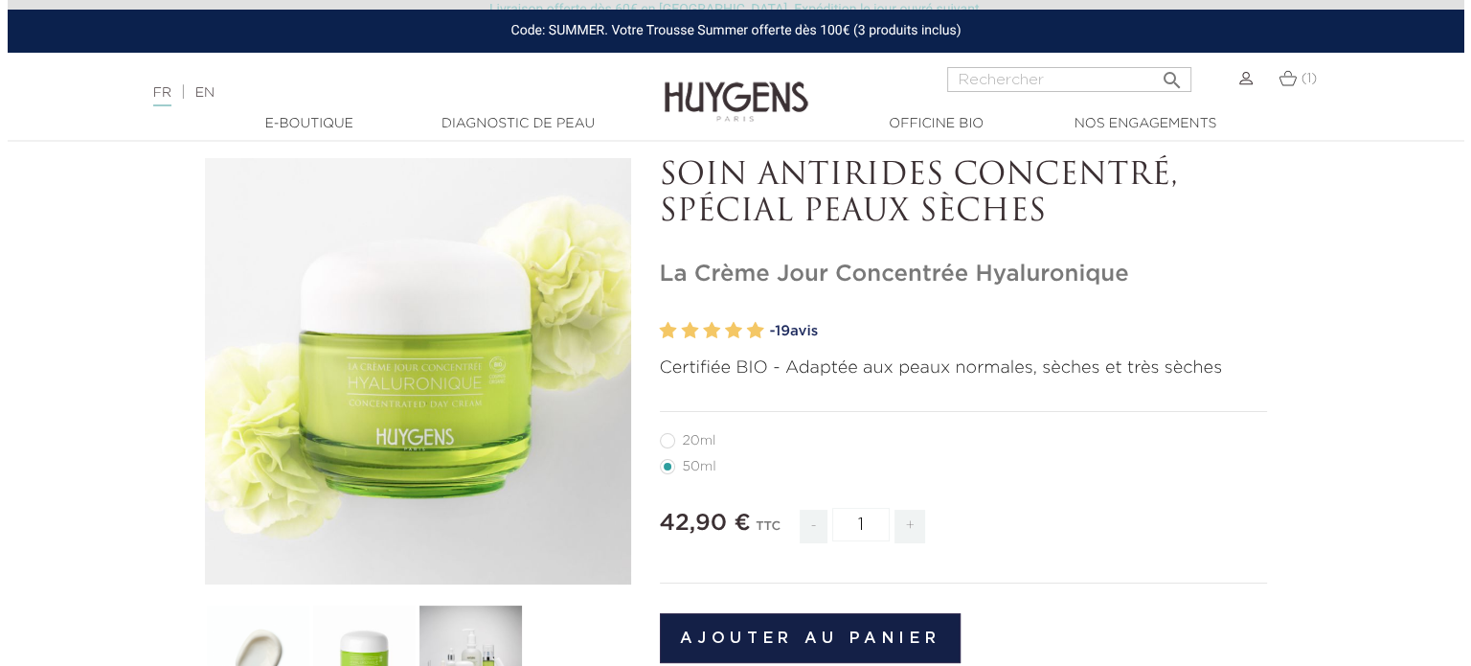
scroll to position [192, 0]
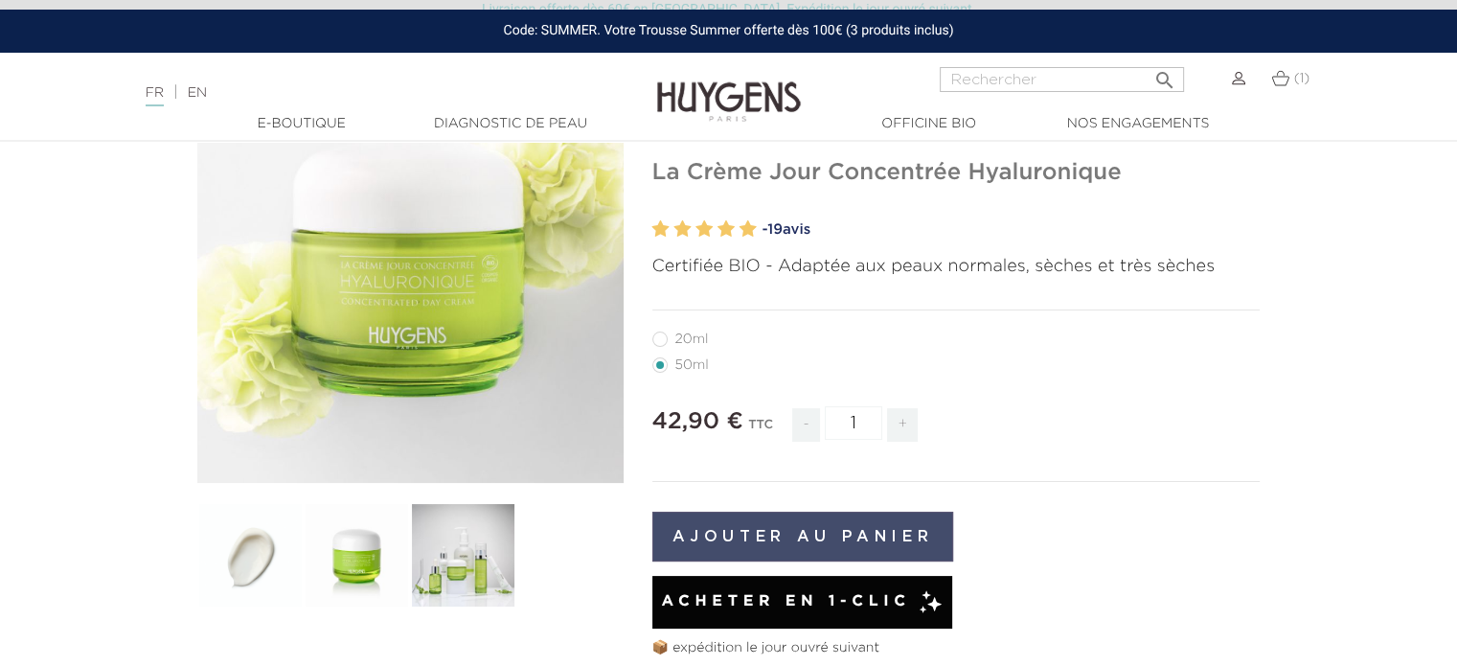
click at [832, 541] on button "Ajouter au panier" at bounding box center [803, 537] width 302 height 50
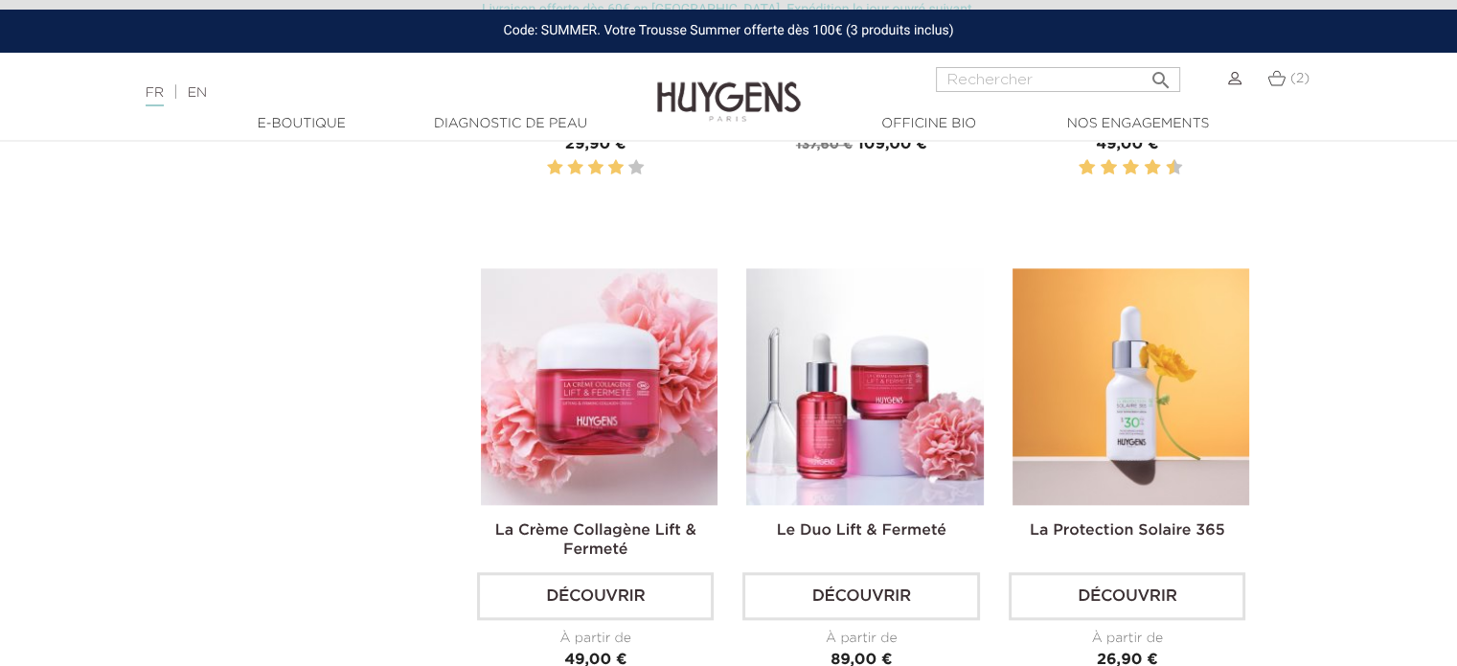
scroll to position [2010, 0]
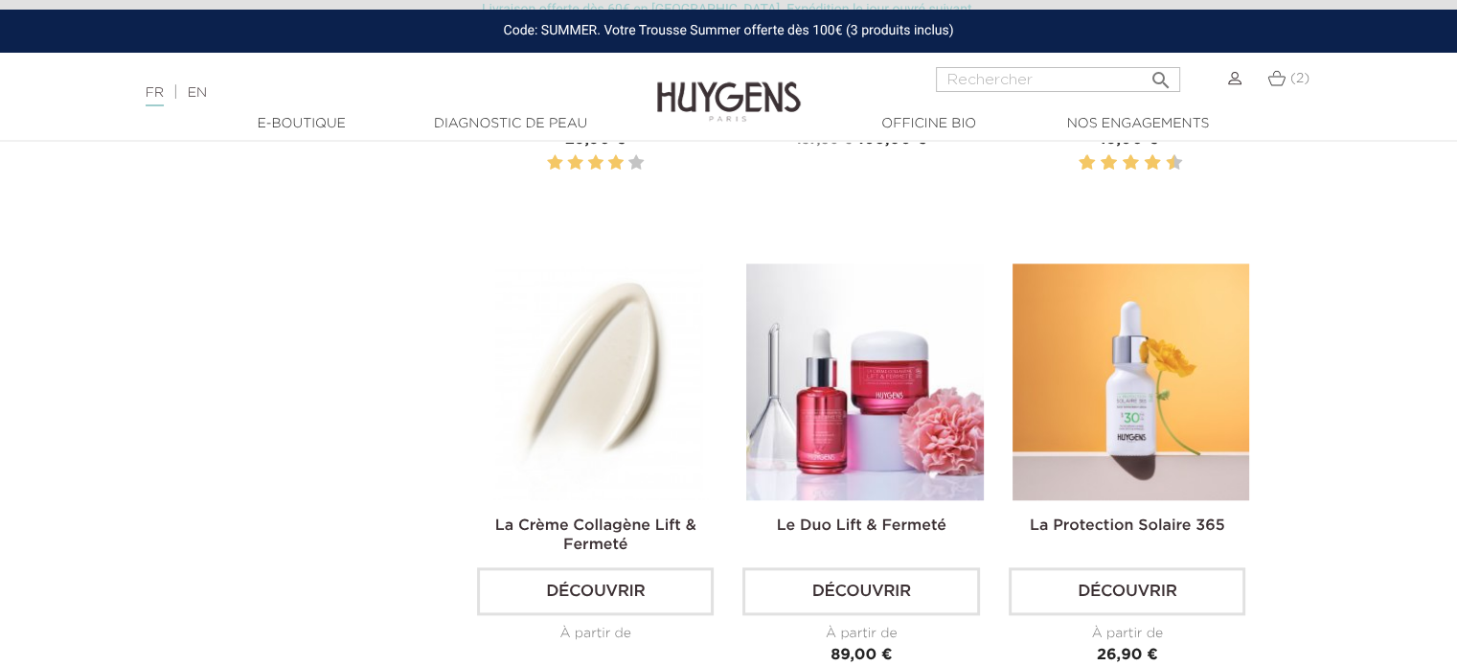
click at [609, 444] on img at bounding box center [599, 381] width 237 height 237
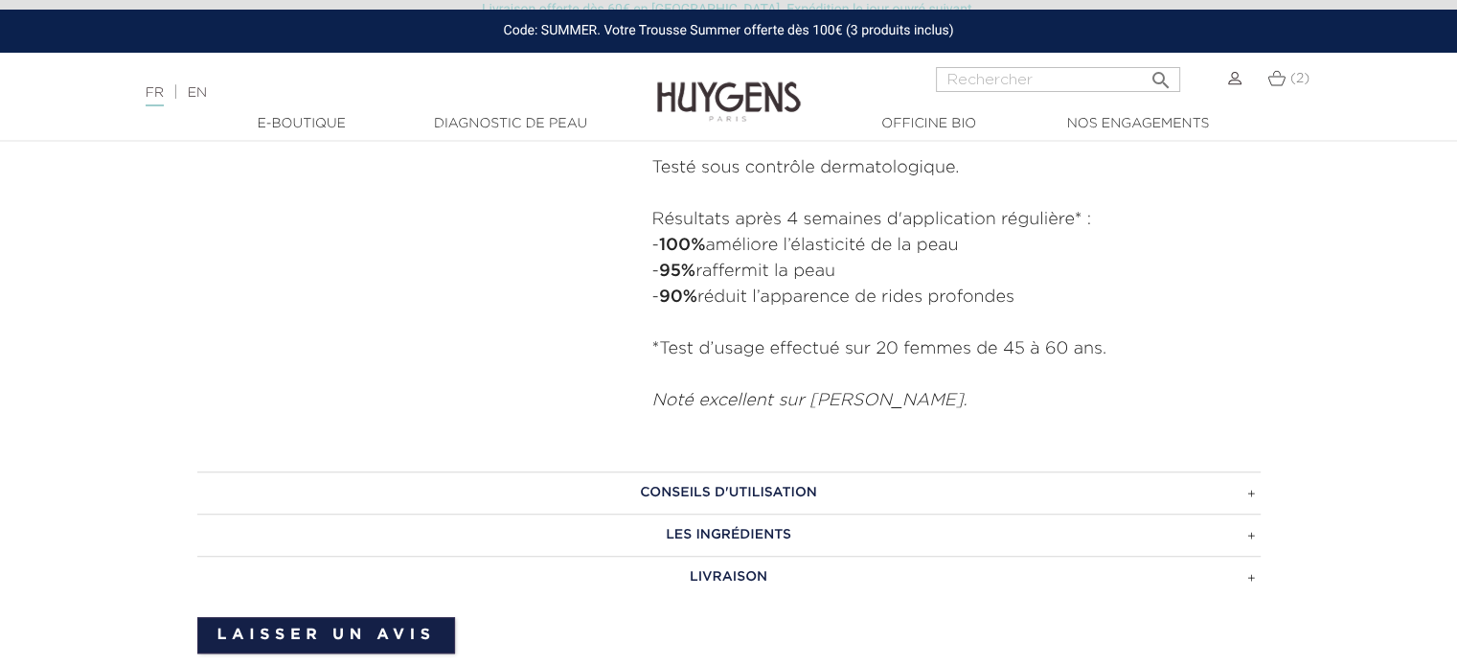
scroll to position [1149, 0]
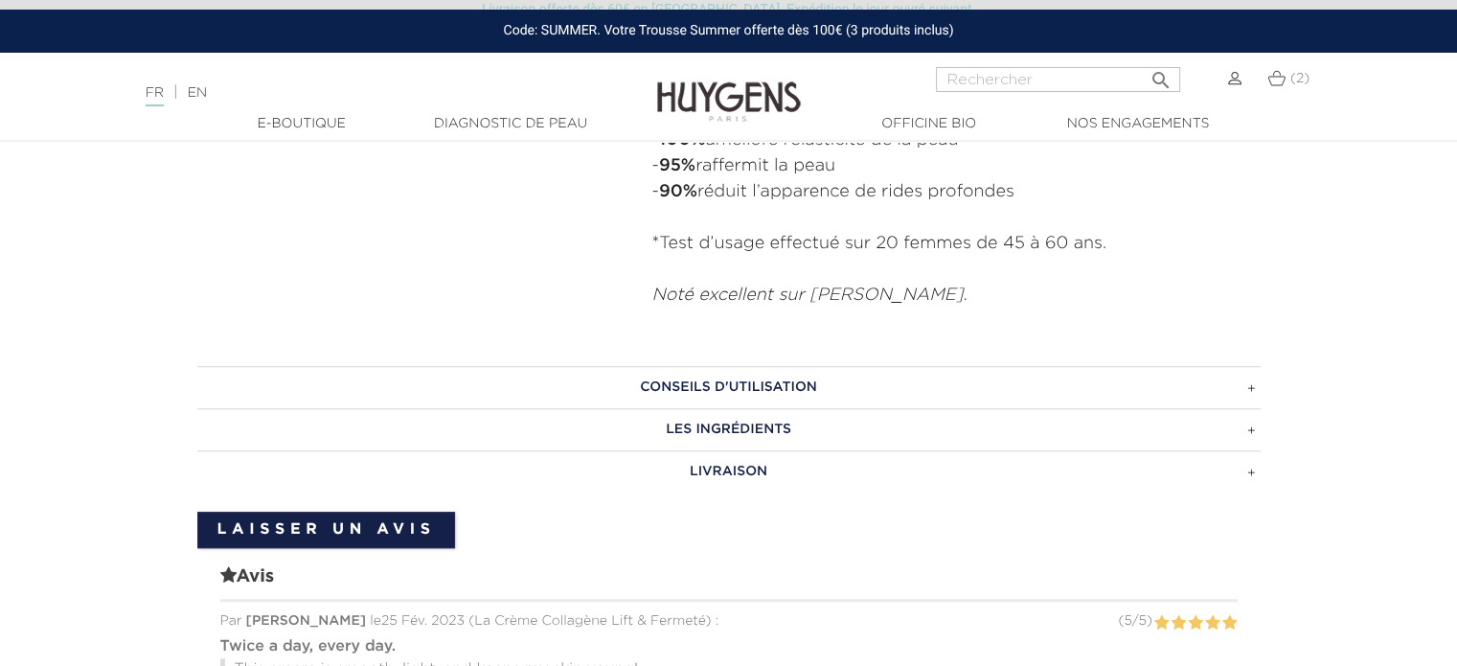
click at [1245, 392] on h3 "CONSEILS D'UTILISATION" at bounding box center [728, 387] width 1063 height 42
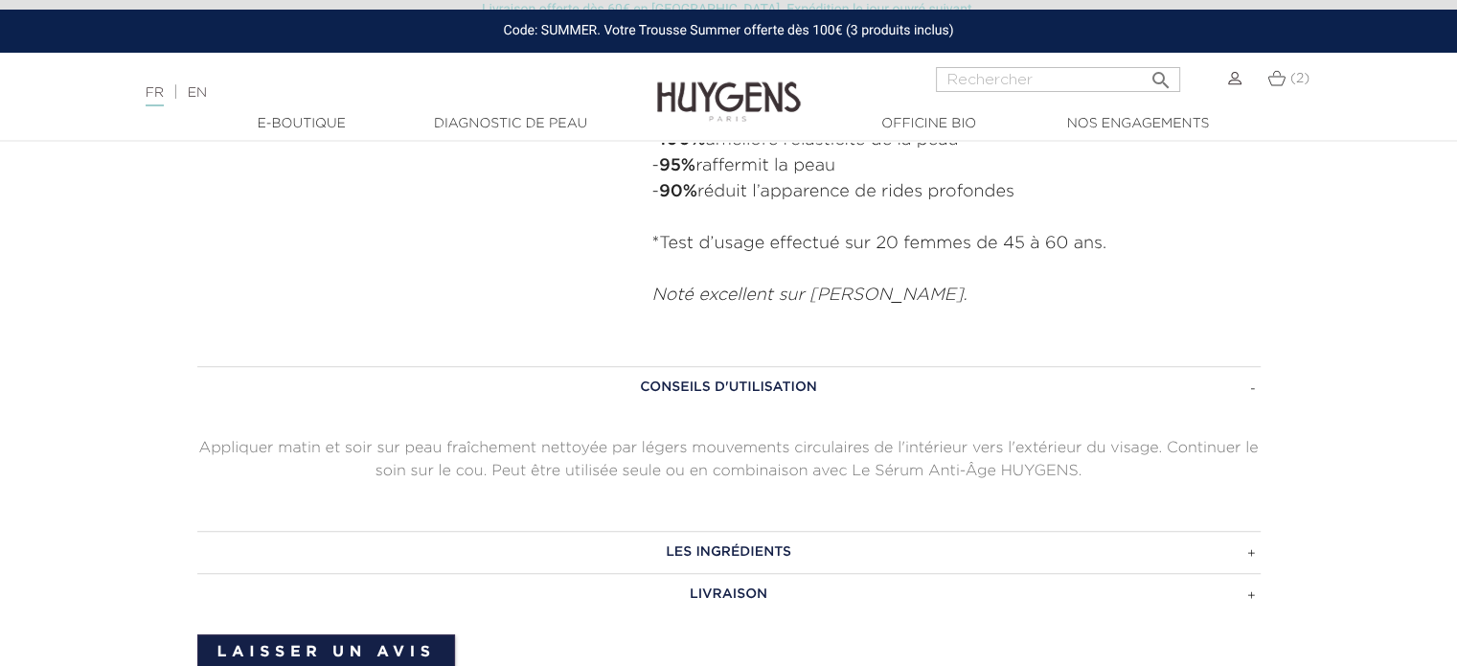
click at [1251, 391] on h3 "CONSEILS D'UTILISATION" at bounding box center [728, 387] width 1063 height 42
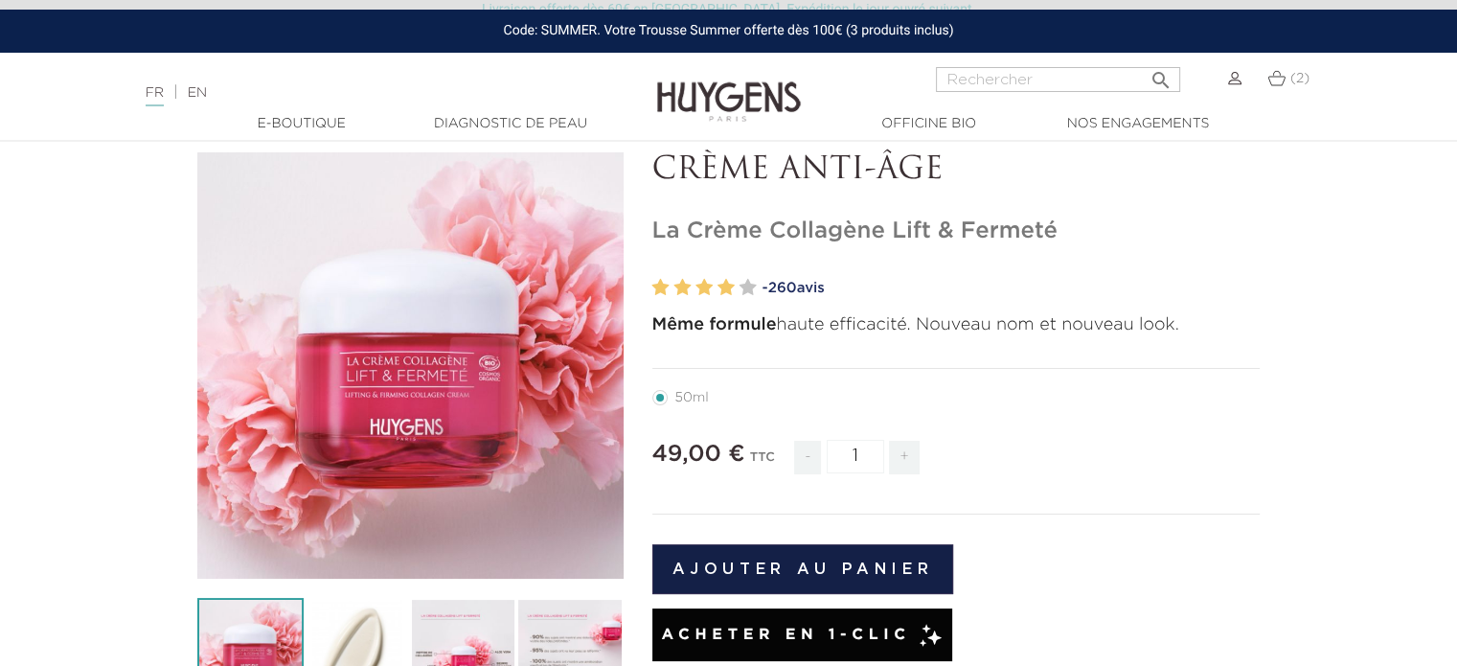
scroll to position [0, 0]
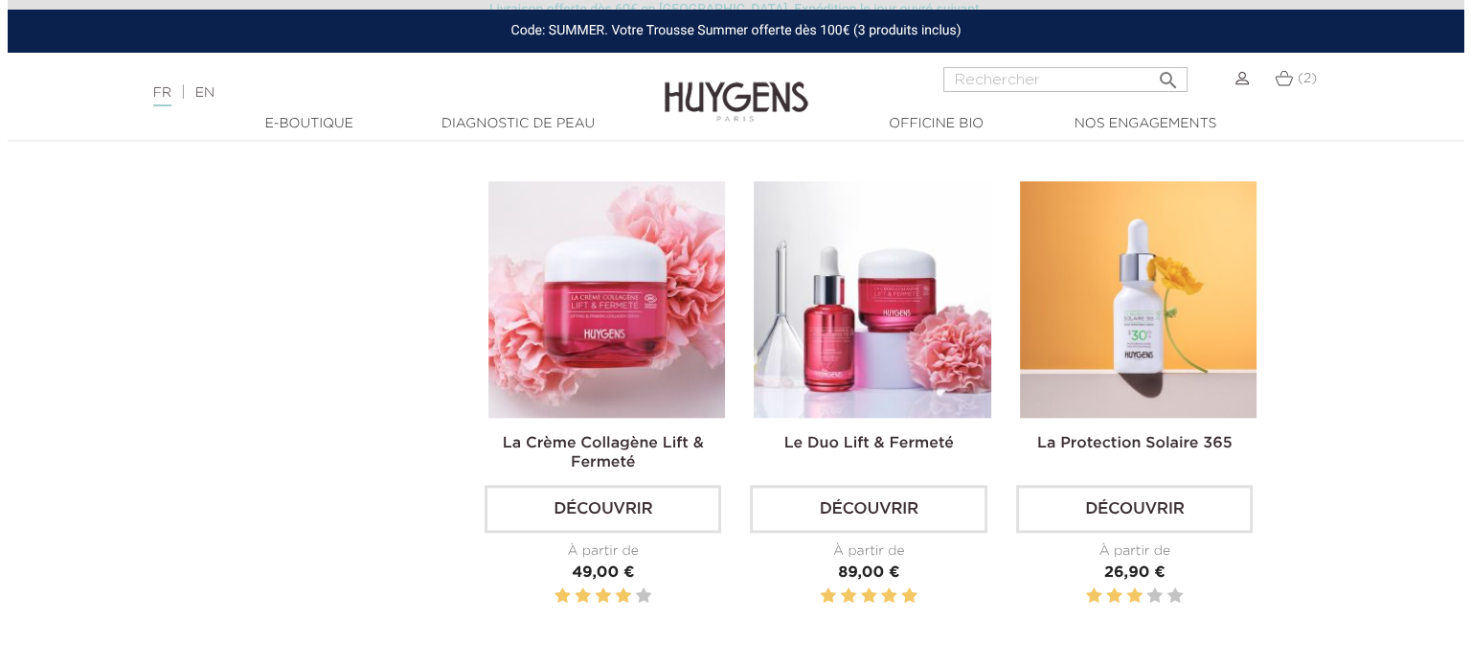
scroll to position [2201, 0]
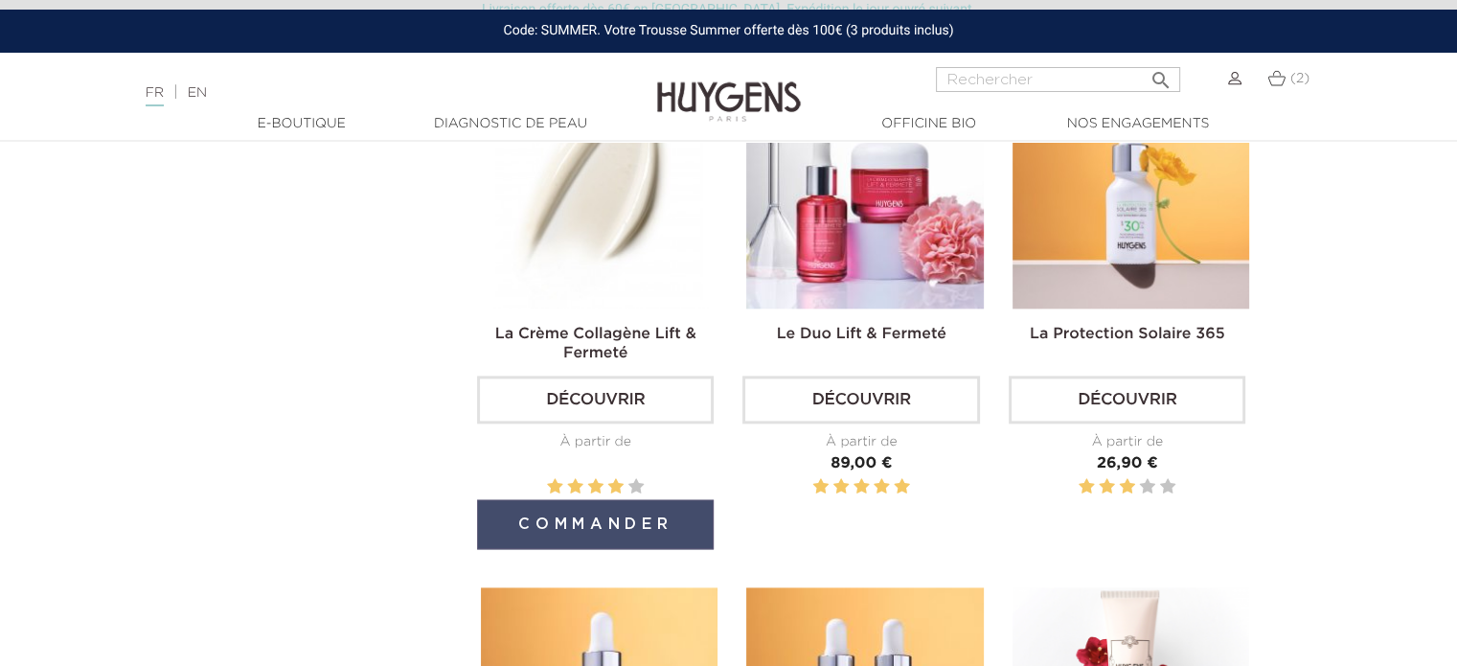
click at [582, 520] on button "Commander" at bounding box center [595, 524] width 237 height 50
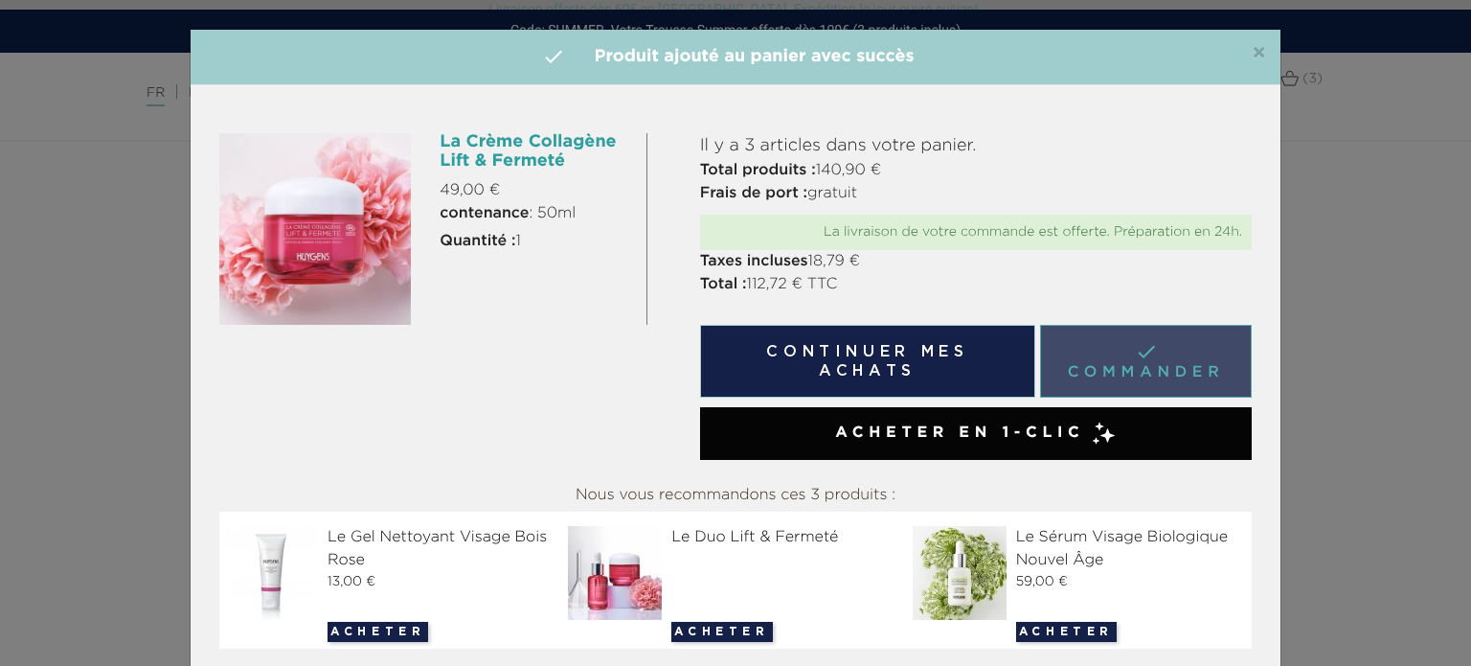
click at [1133, 356] on link " Commander" at bounding box center [1146, 361] width 212 height 73
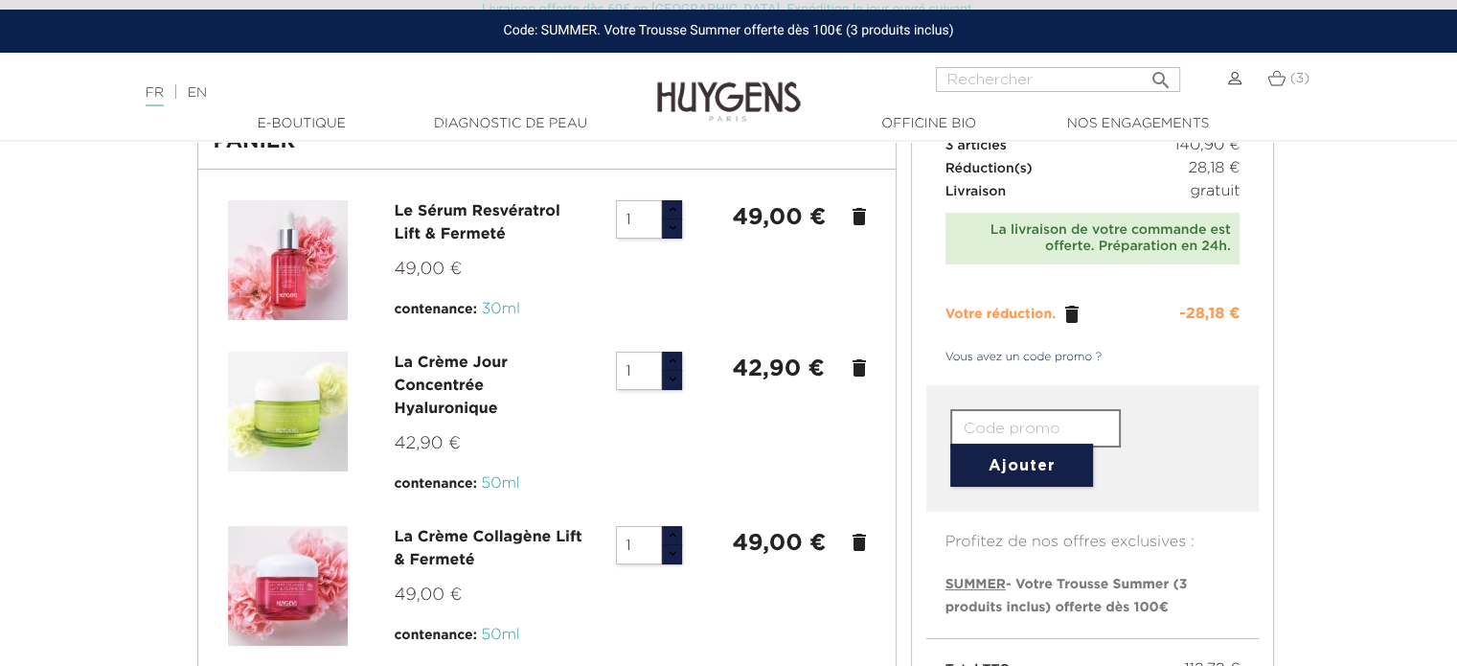
scroll to position [125, 0]
click at [859, 372] on icon "delete" at bounding box center [859, 368] width 23 height 23
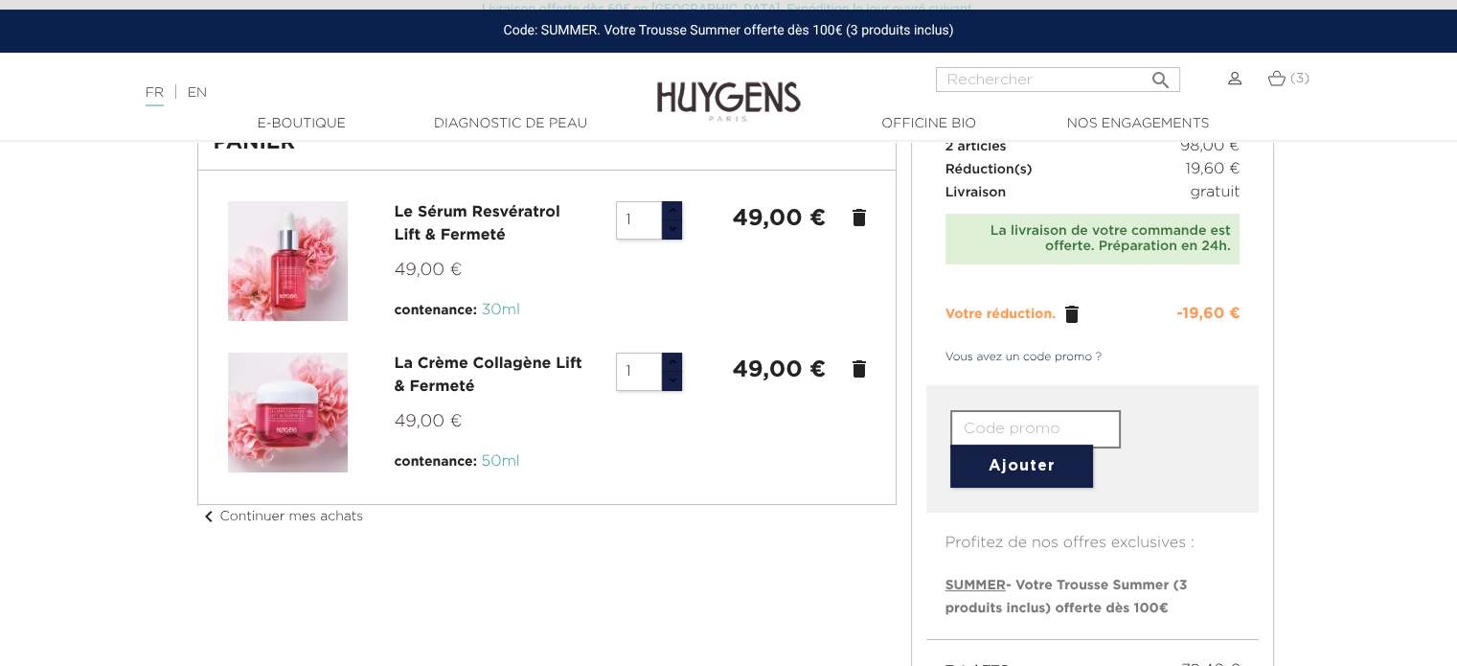
click at [859, 217] on icon "delete" at bounding box center [859, 217] width 23 height 23
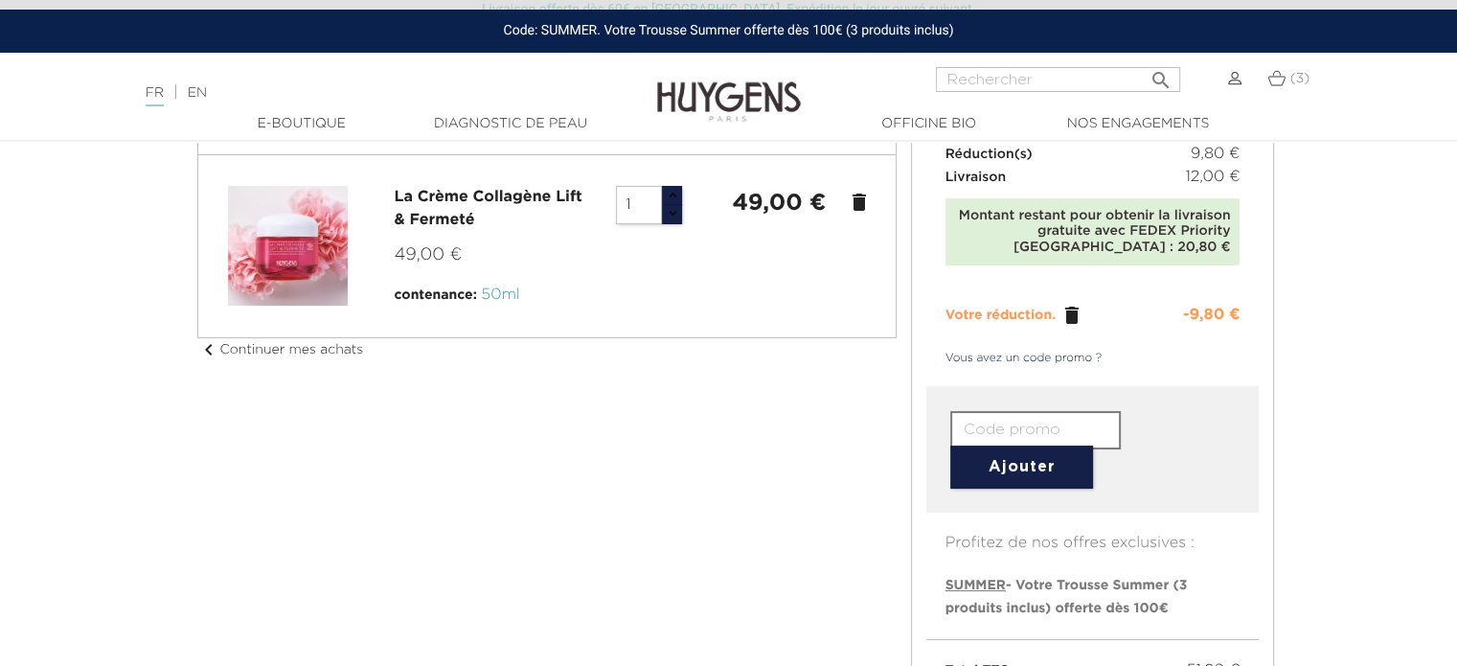
scroll to position [0, 0]
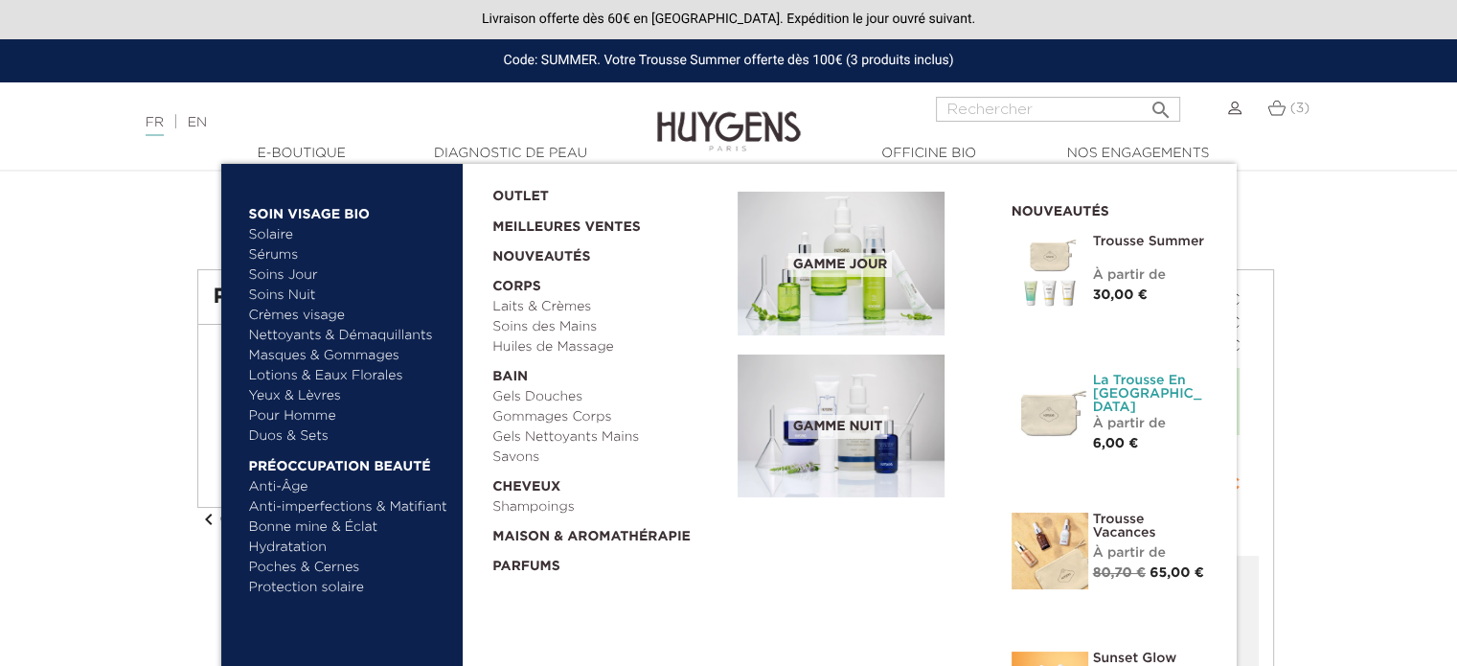
click at [1130, 389] on link "La Trousse en [GEOGRAPHIC_DATA]" at bounding box center [1150, 394] width 115 height 40
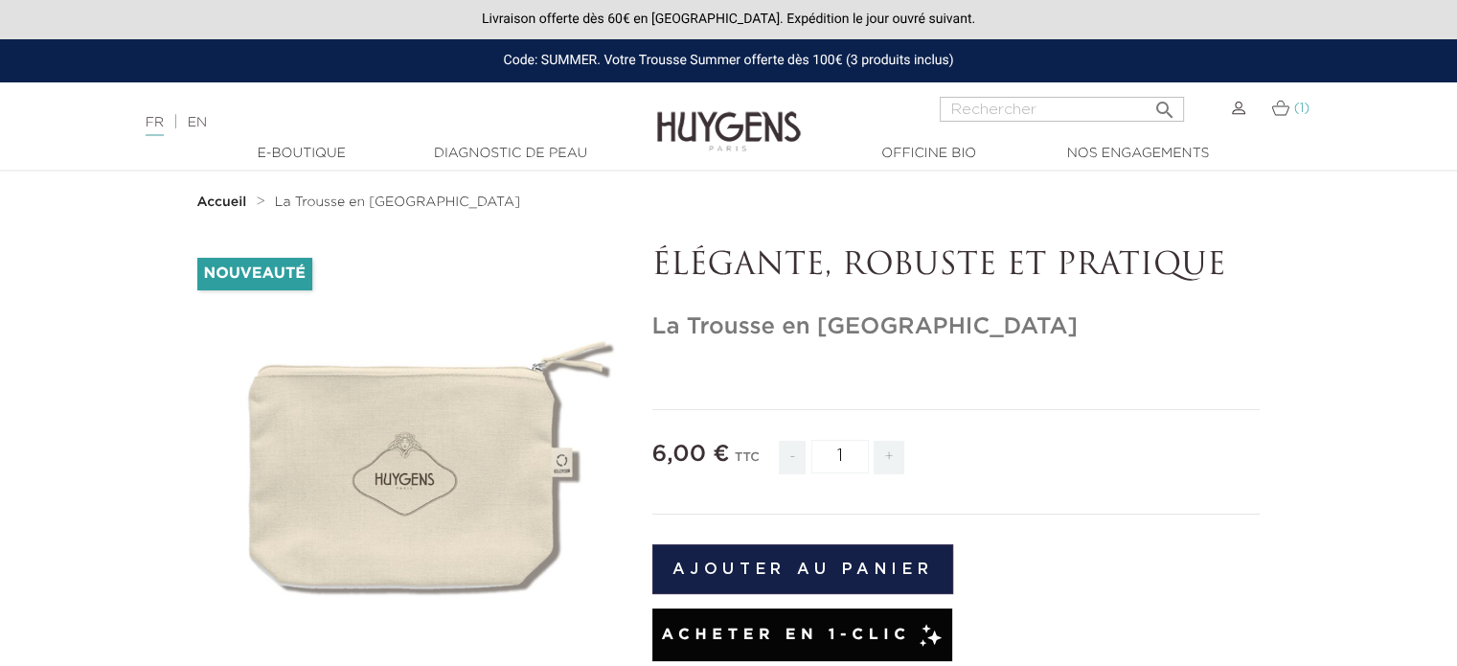
click at [1277, 107] on img at bounding box center [1280, 108] width 18 height 16
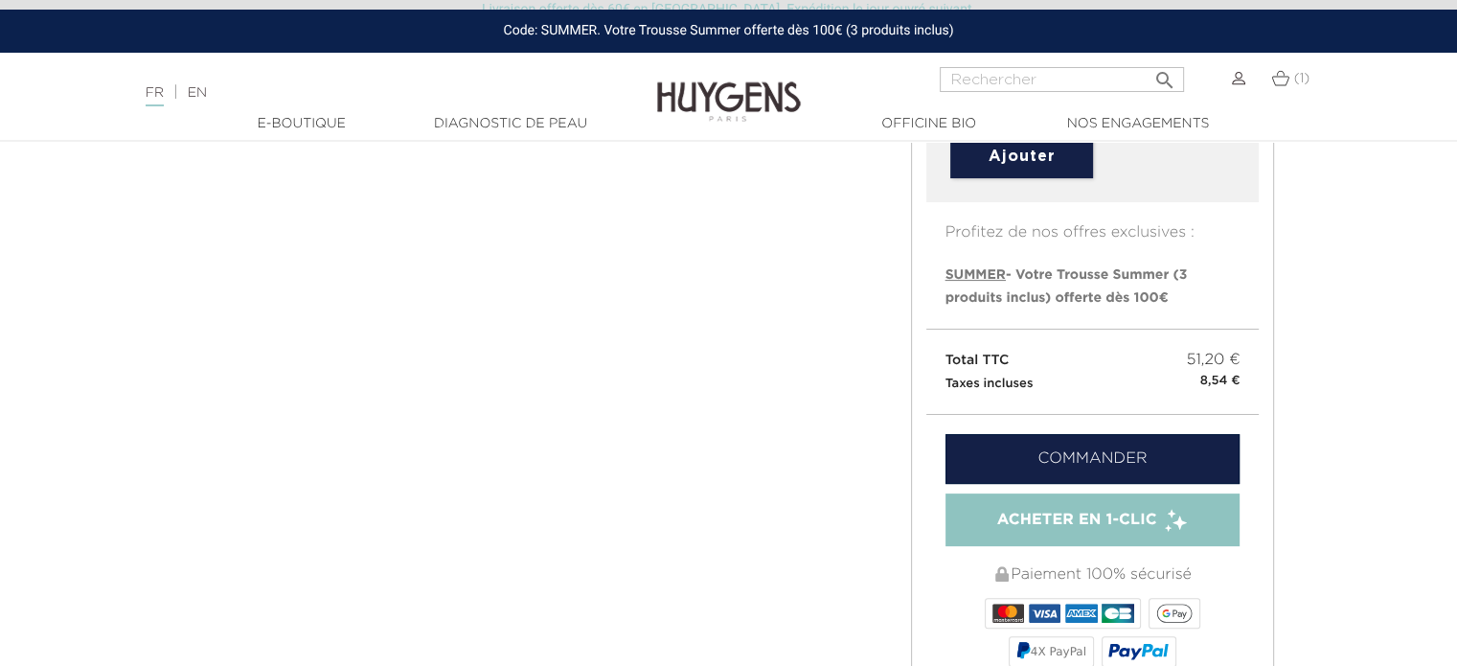
scroll to position [479, 0]
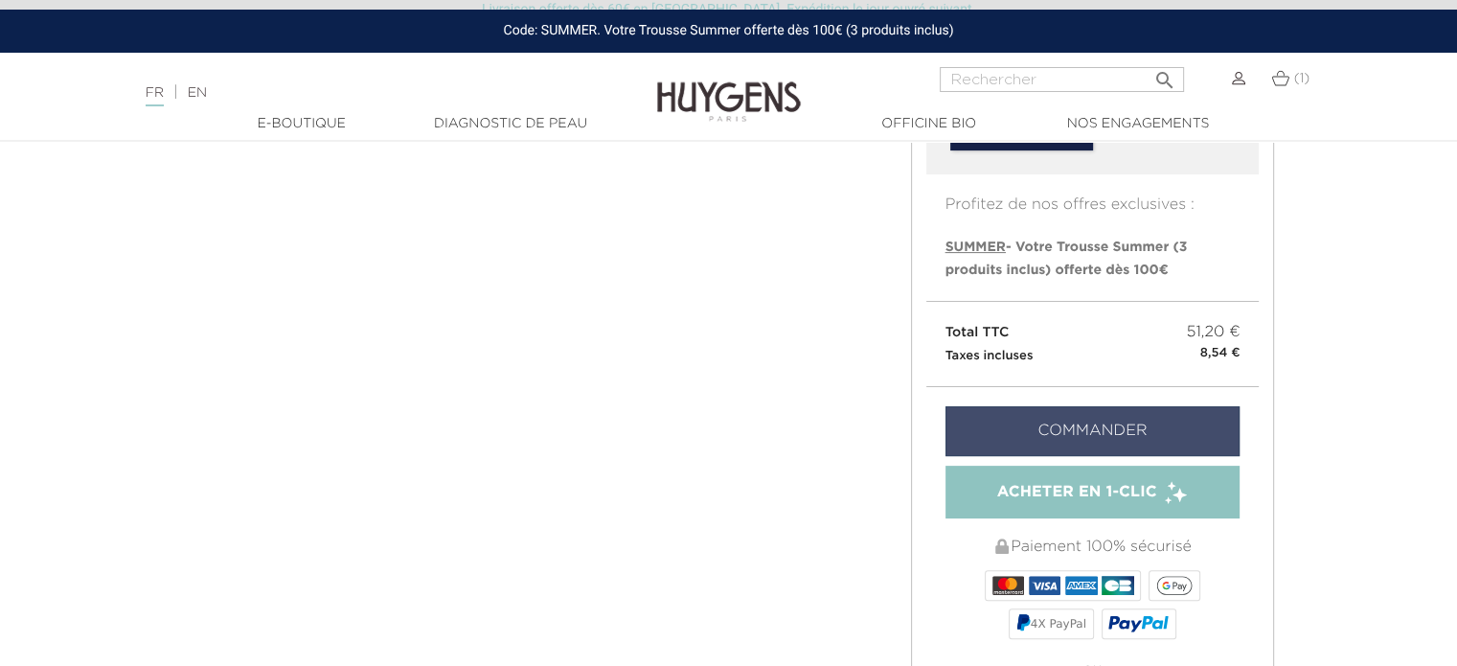
click at [1115, 426] on link "Commander" at bounding box center [1092, 431] width 295 height 50
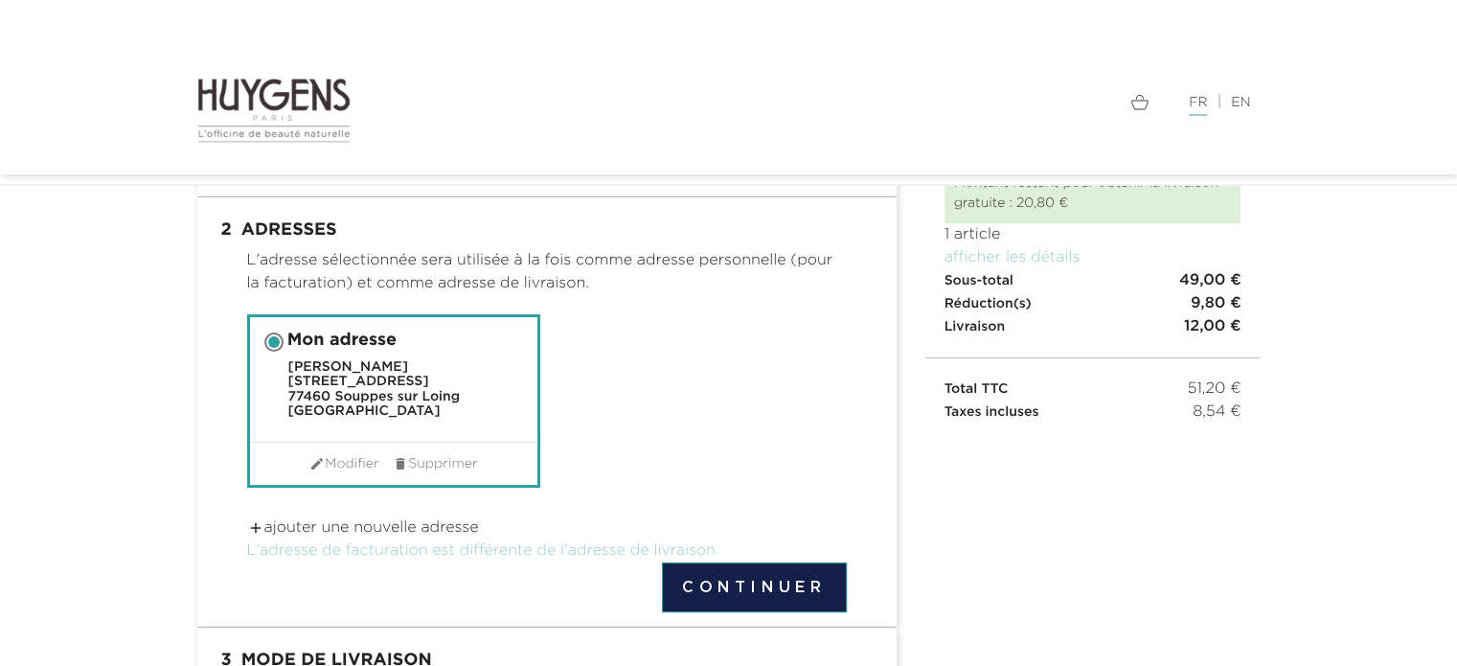
scroll to position [96, 0]
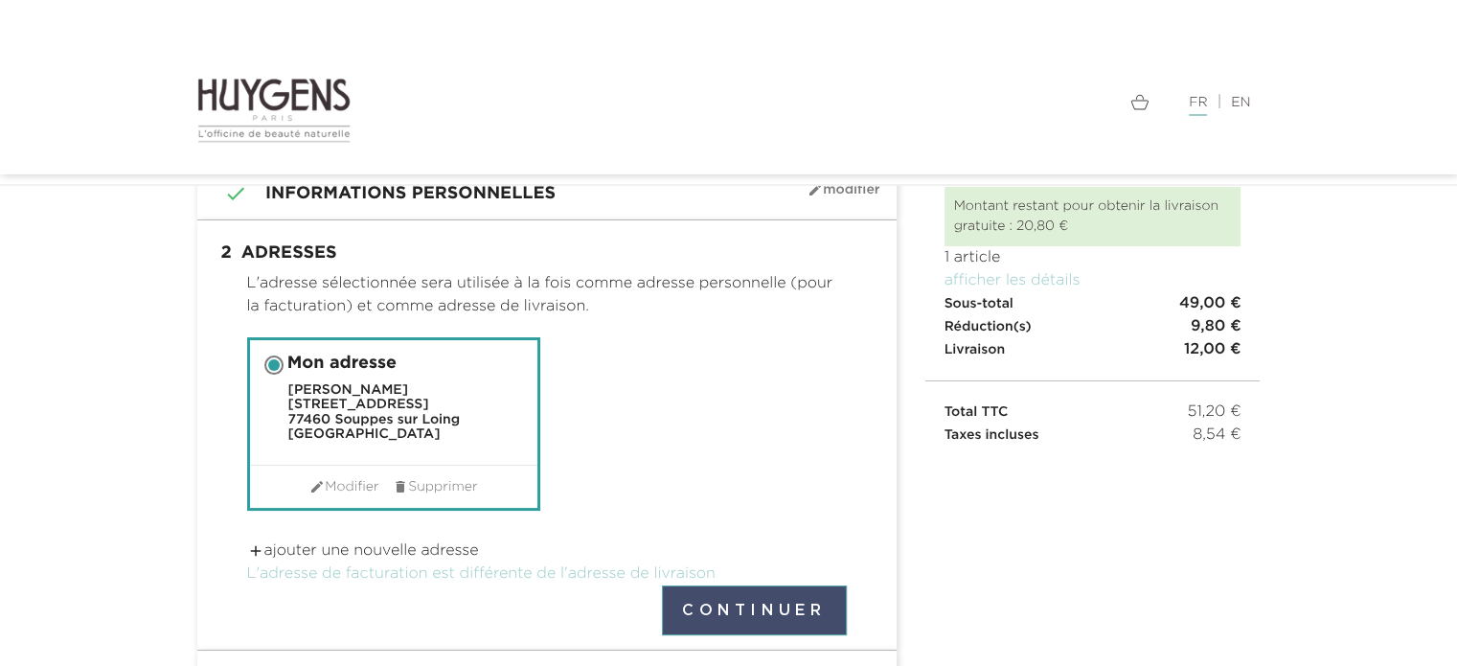
click at [745, 608] on button "Continuer" at bounding box center [754, 610] width 185 height 50
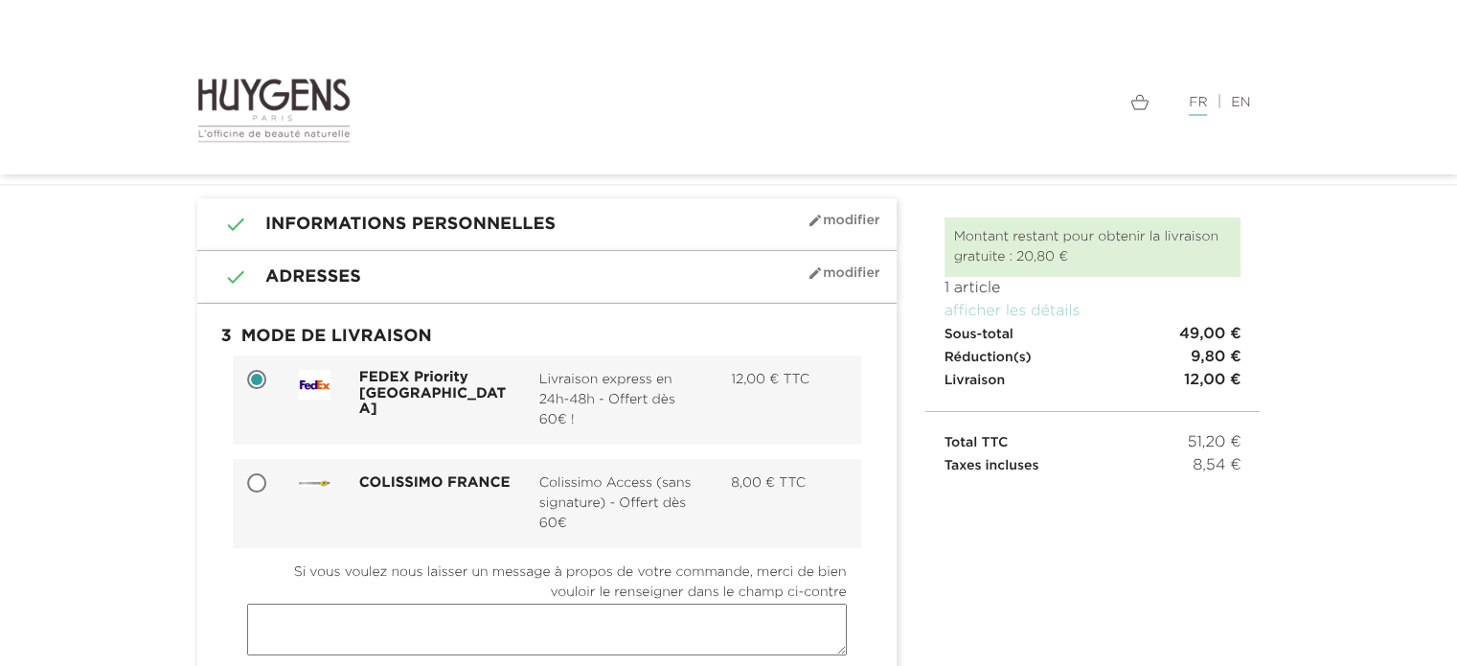
scroll to position [96, 0]
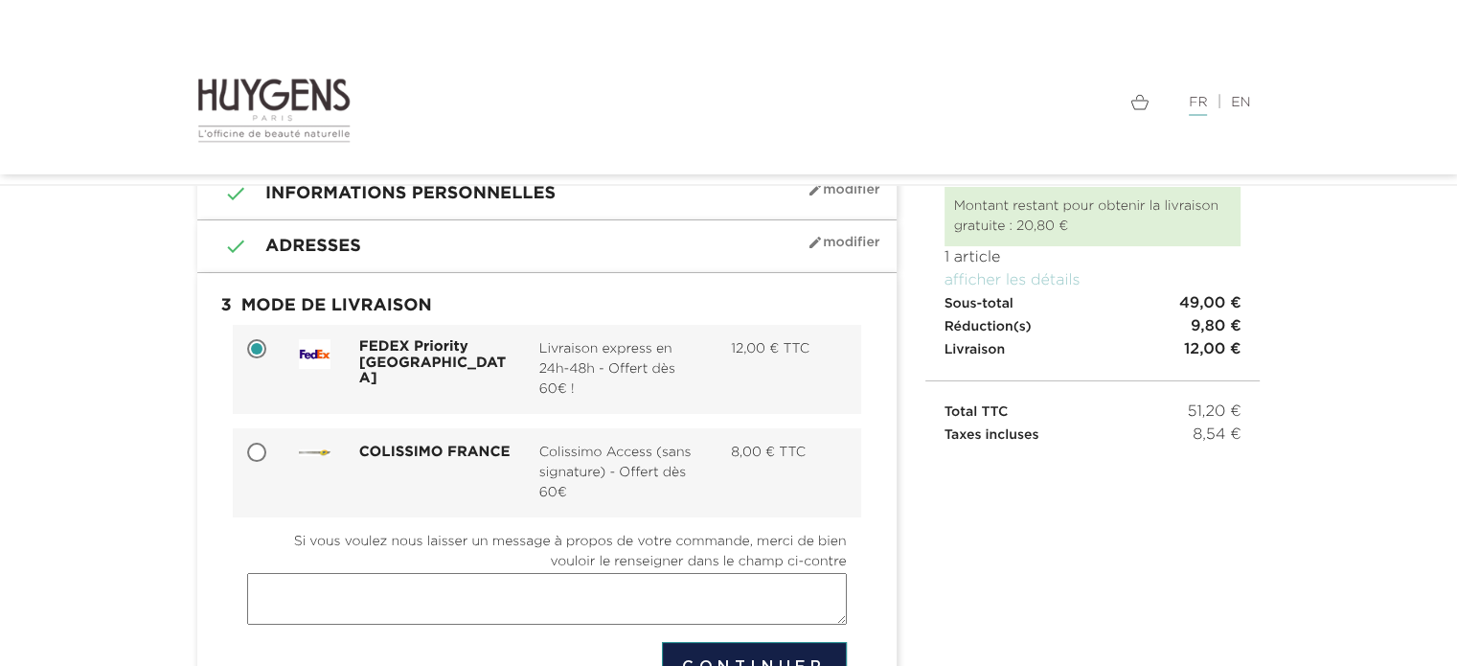
click at [265, 452] on input "COLISSIMO FRANCE Colissimo Access (sans signature) - Offert dès 60€ 8,00 € TTC" at bounding box center [258, 453] width 19 height 19
radio input "true"
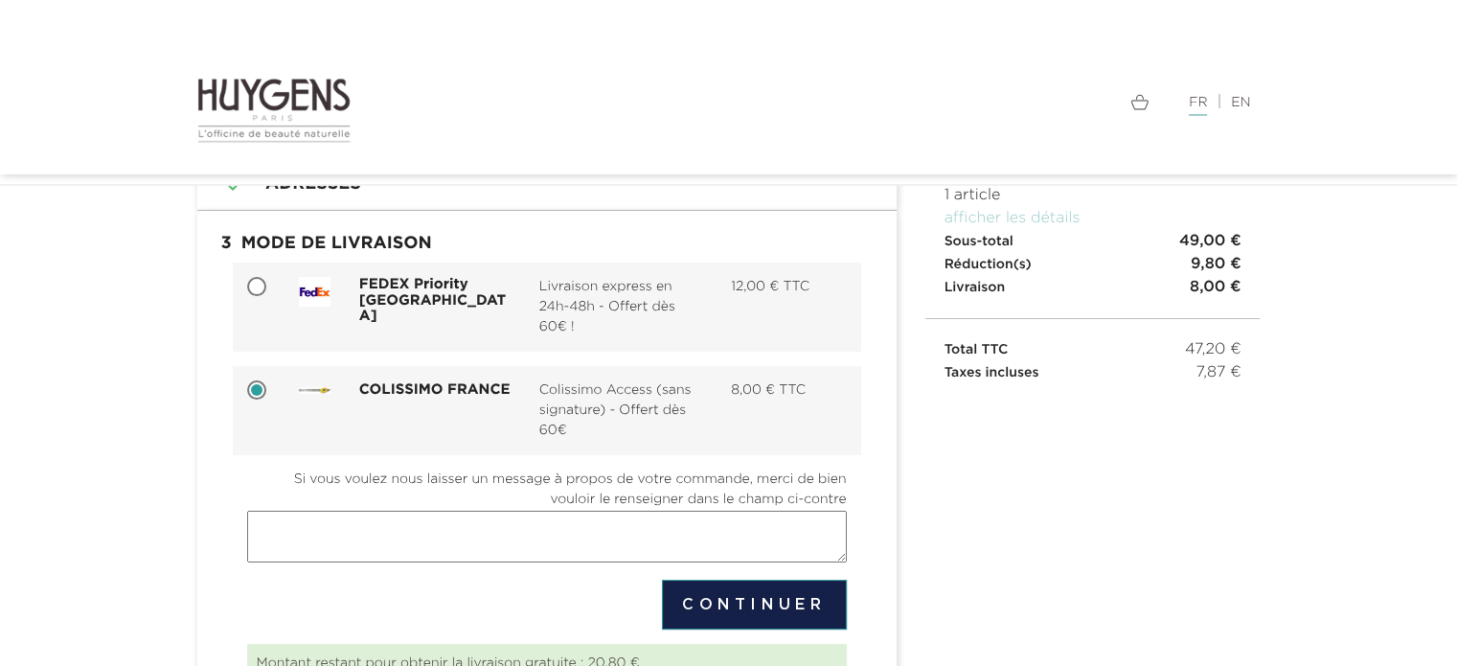
scroll to position [192, 0]
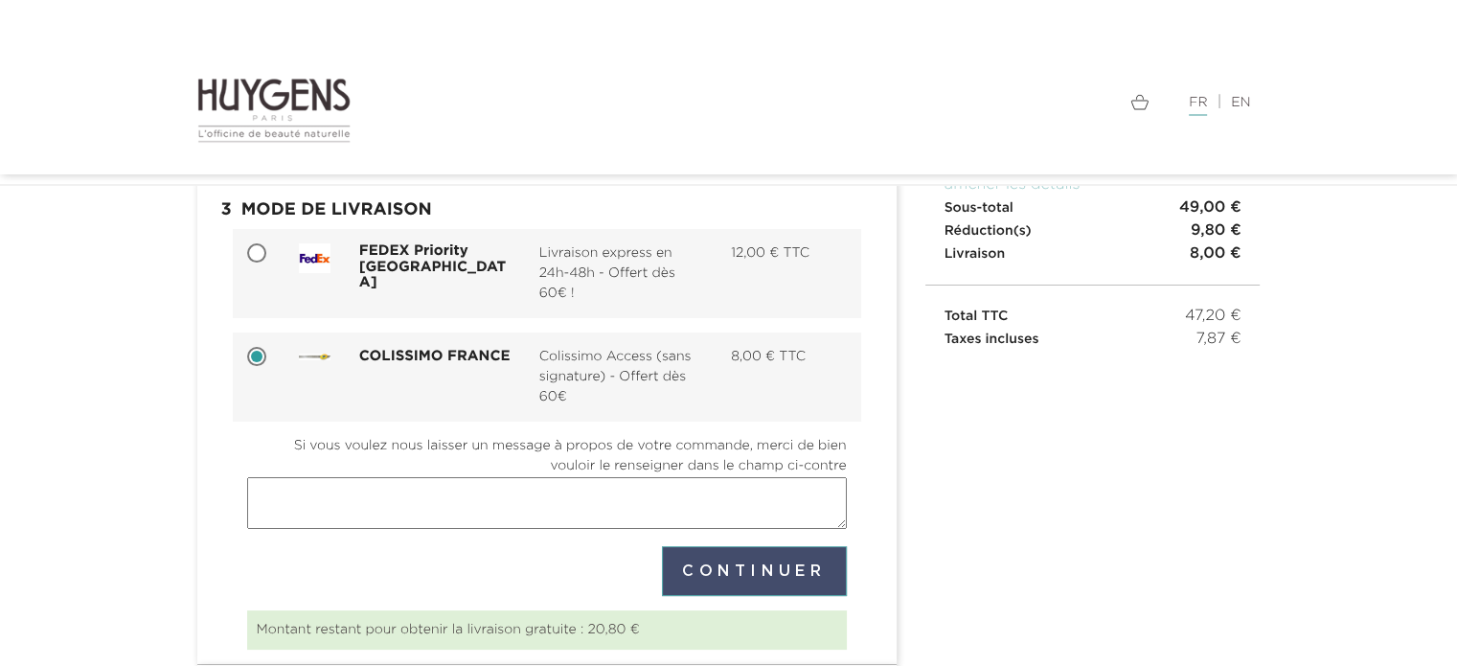
click at [752, 575] on button "Continuer" at bounding box center [754, 571] width 185 height 50
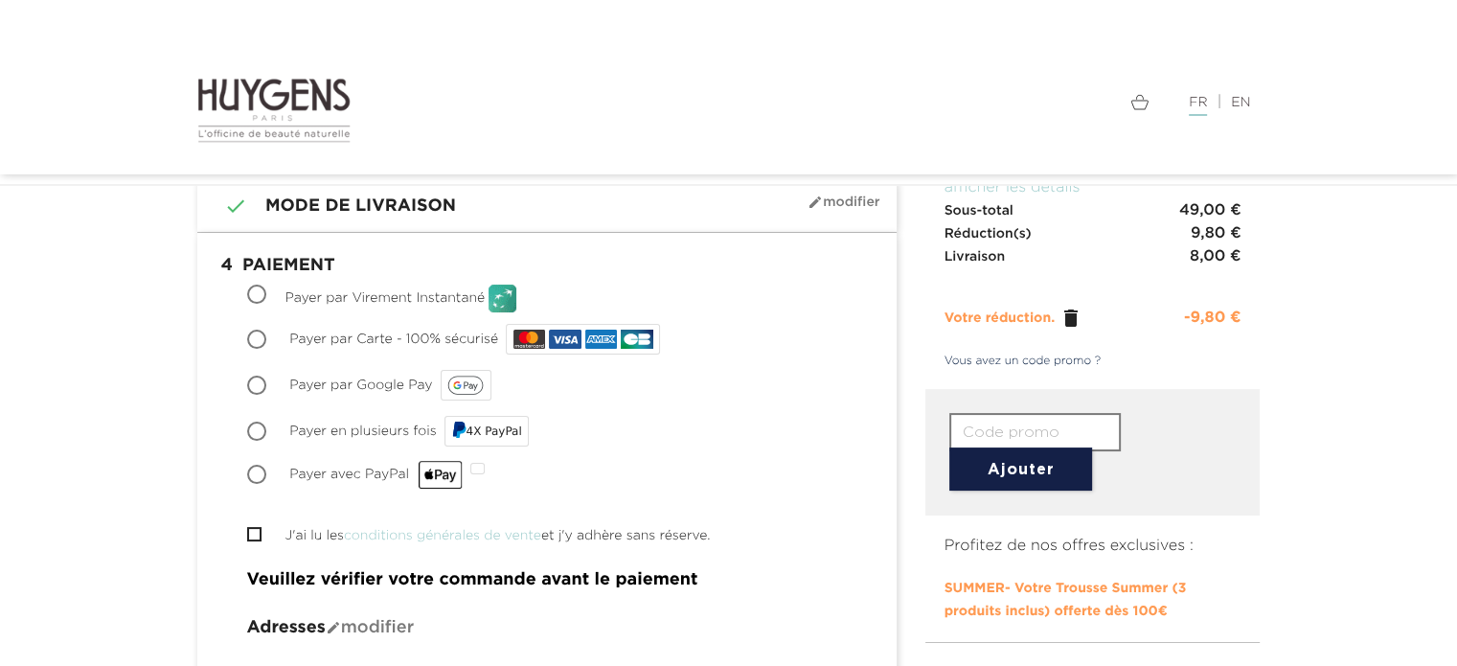
scroll to position [192, 0]
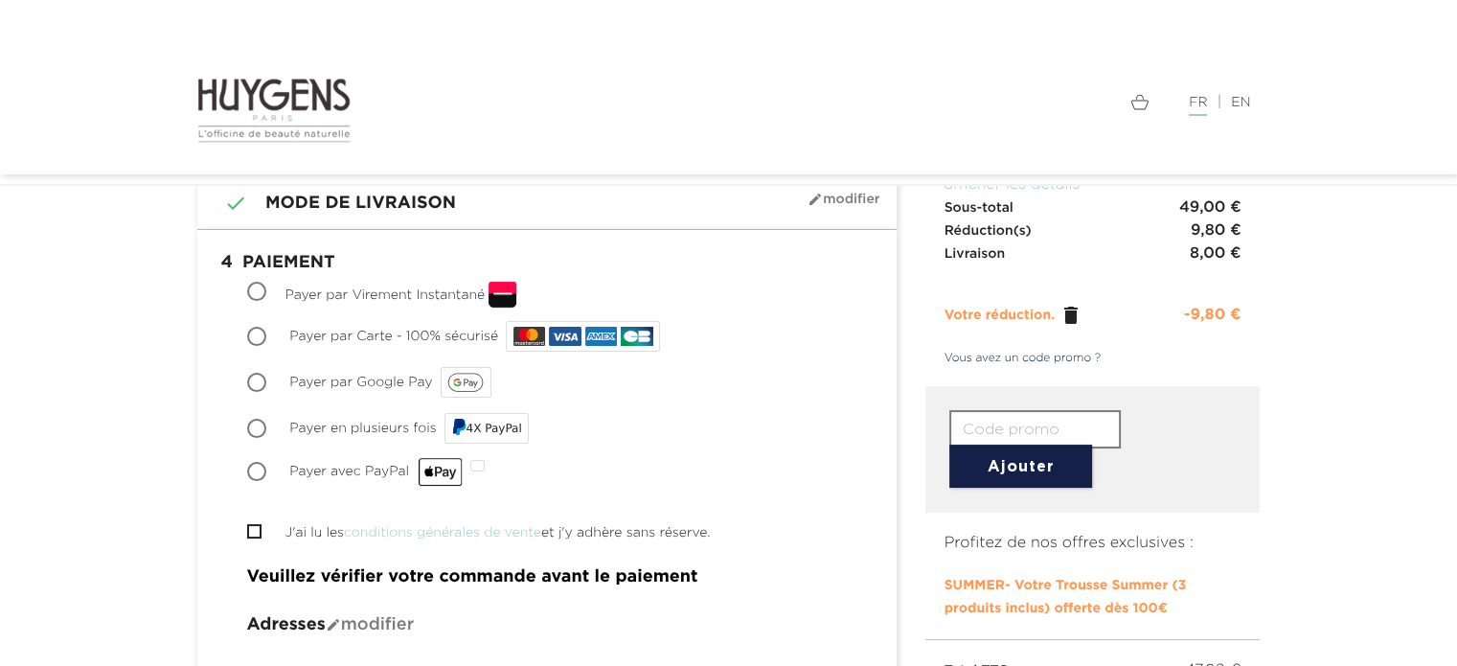
click at [255, 336] on input "Payer par Carte - 100% sécurisé" at bounding box center [258, 338] width 19 height 19
radio input "true"
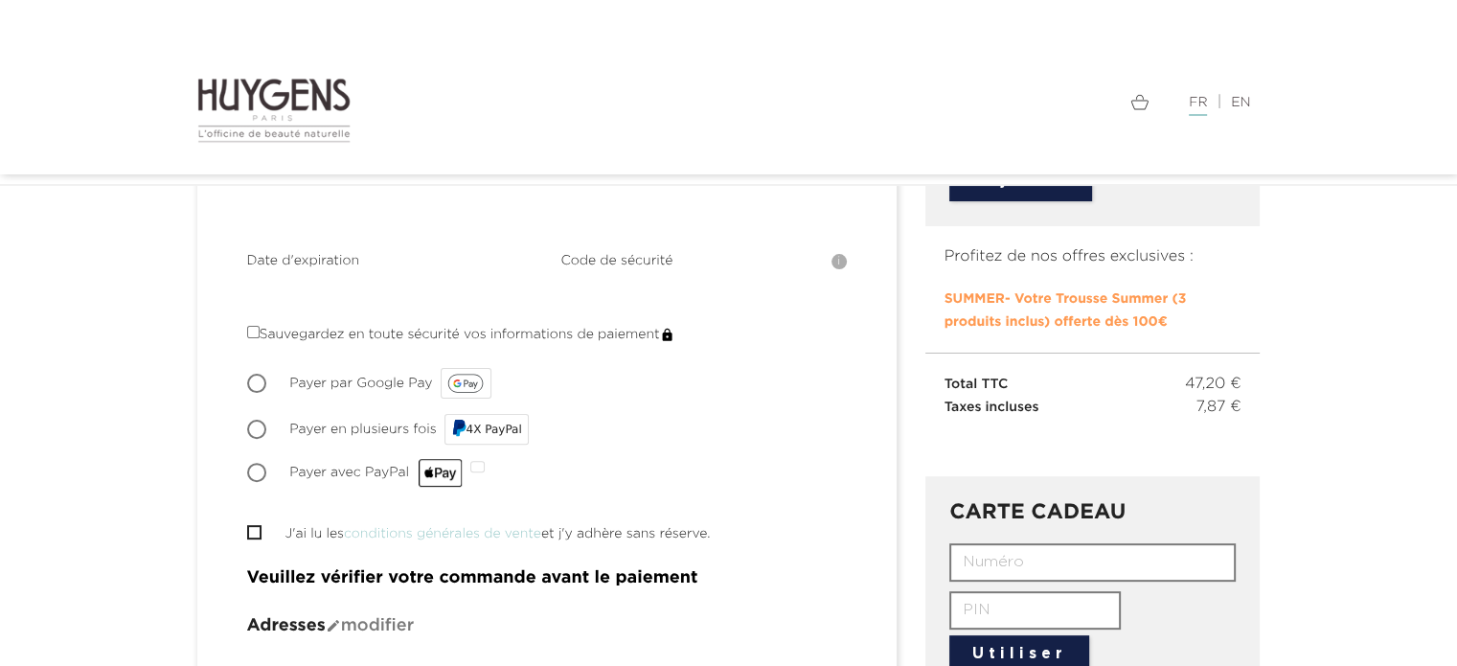
scroll to position [479, 0]
click at [257, 527] on input "J'ai lu les conditions générales de vente et j'y adhère sans réserve." at bounding box center [253, 531] width 12 height 12
checkbox input "true"
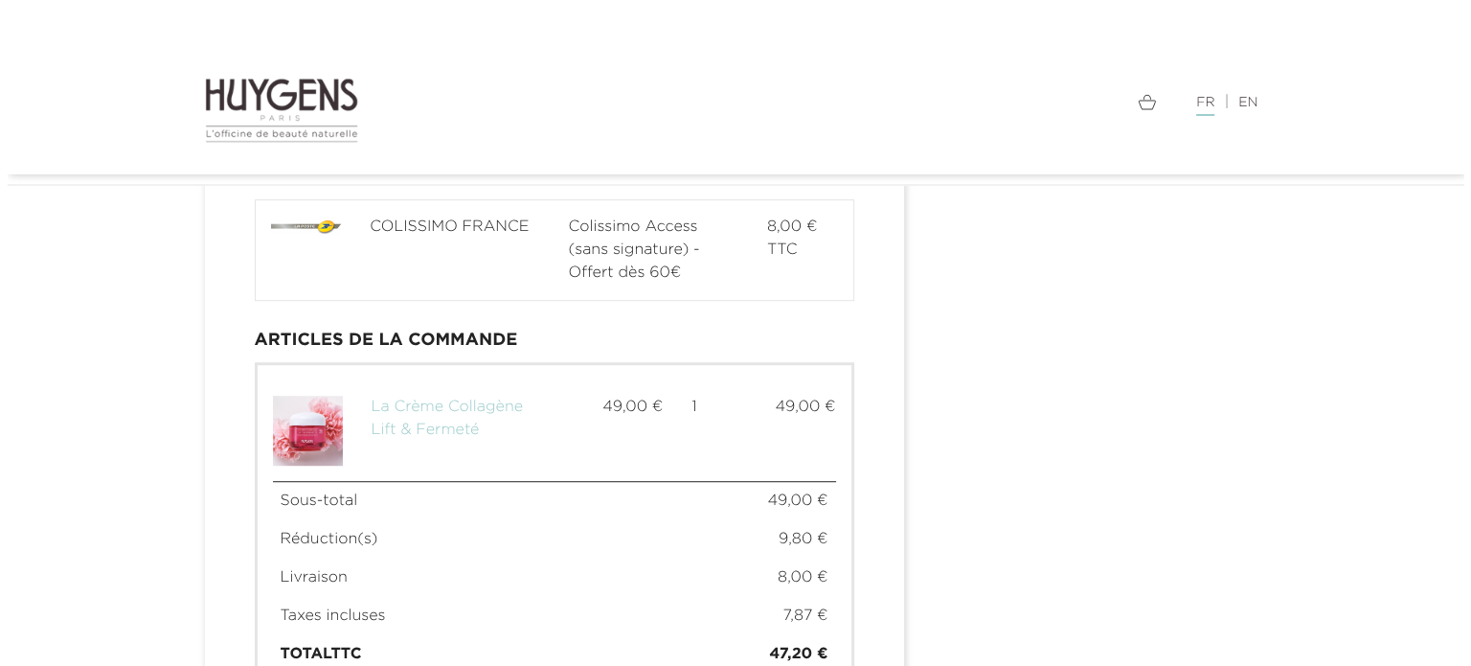
scroll to position [1426, 0]
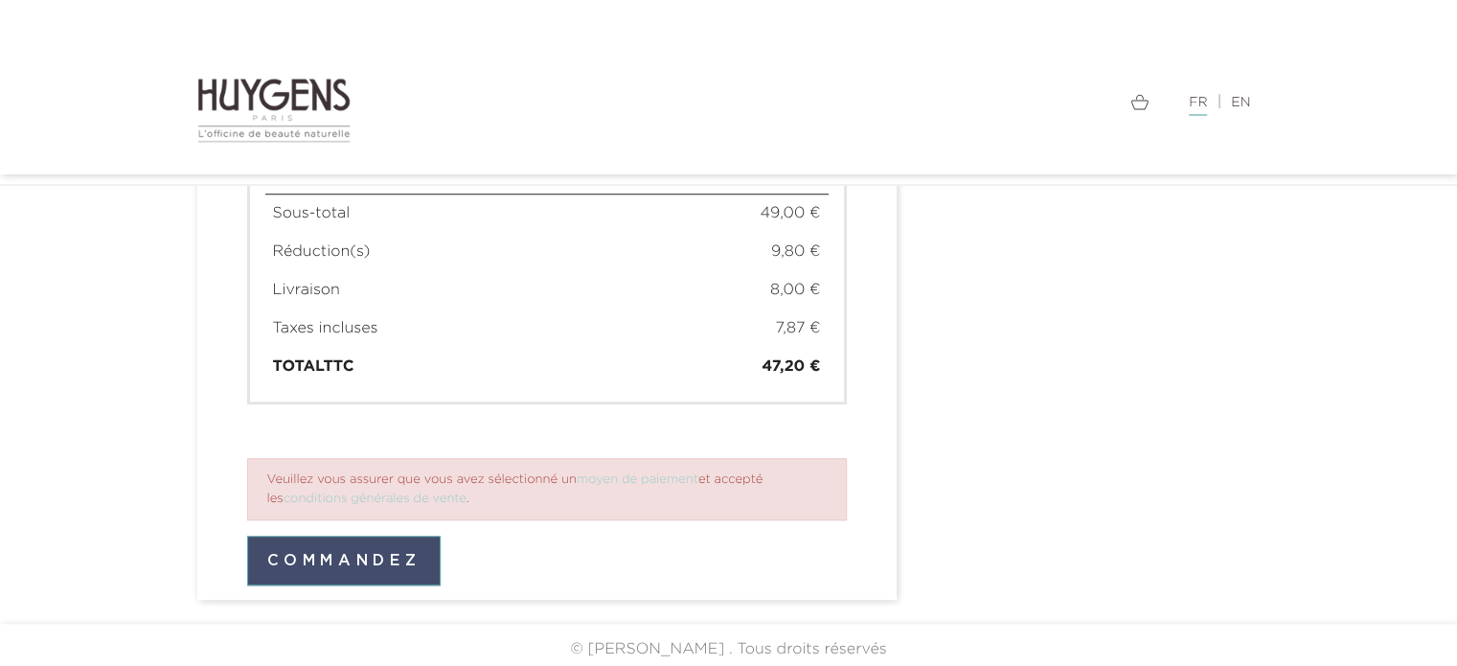
click at [342, 566] on button "Commandez" at bounding box center [344, 560] width 194 height 50
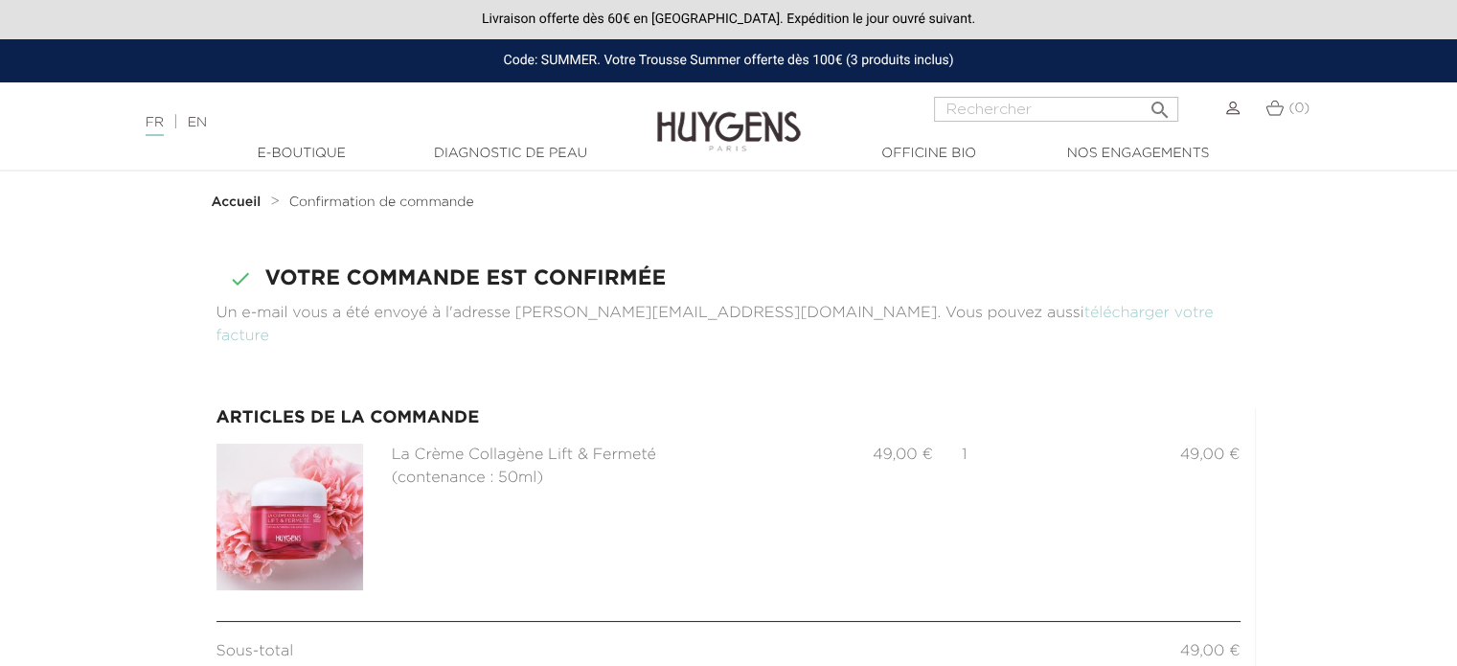
click at [1227, 114] on img at bounding box center [1232, 108] width 13 height 13
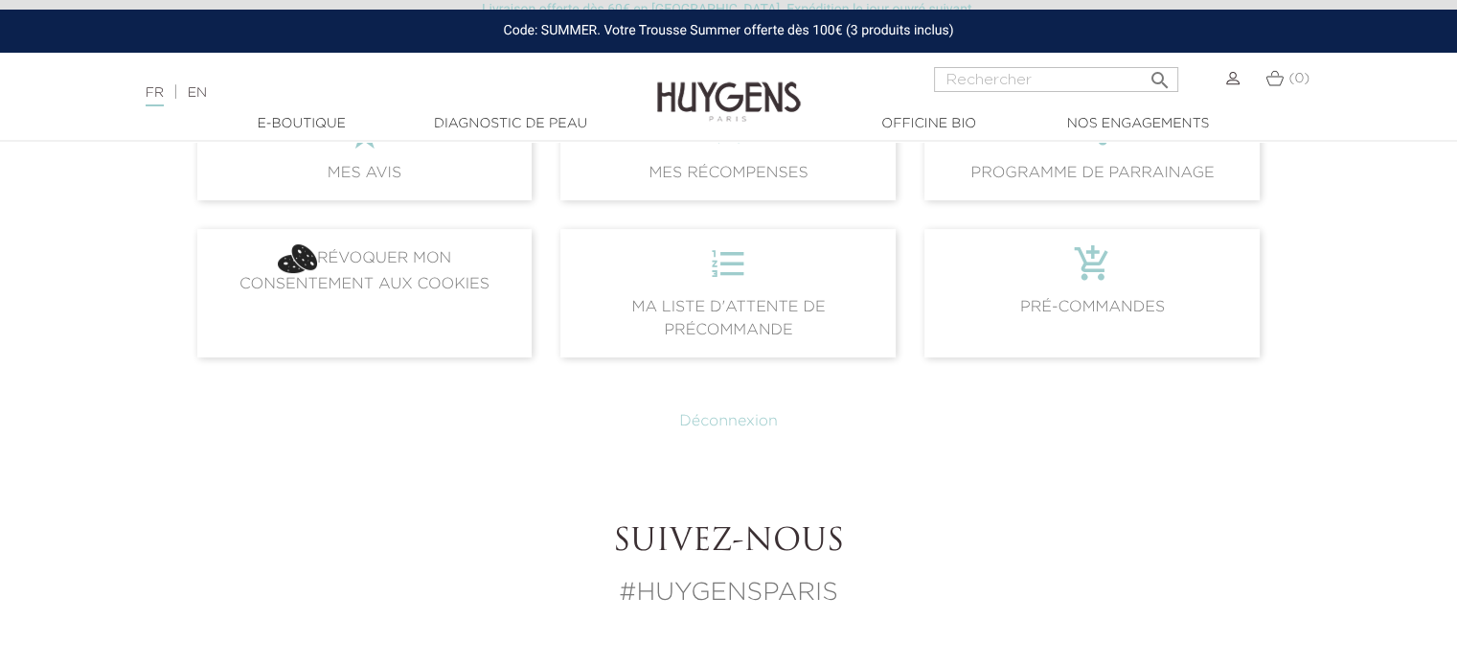
scroll to position [575, 0]
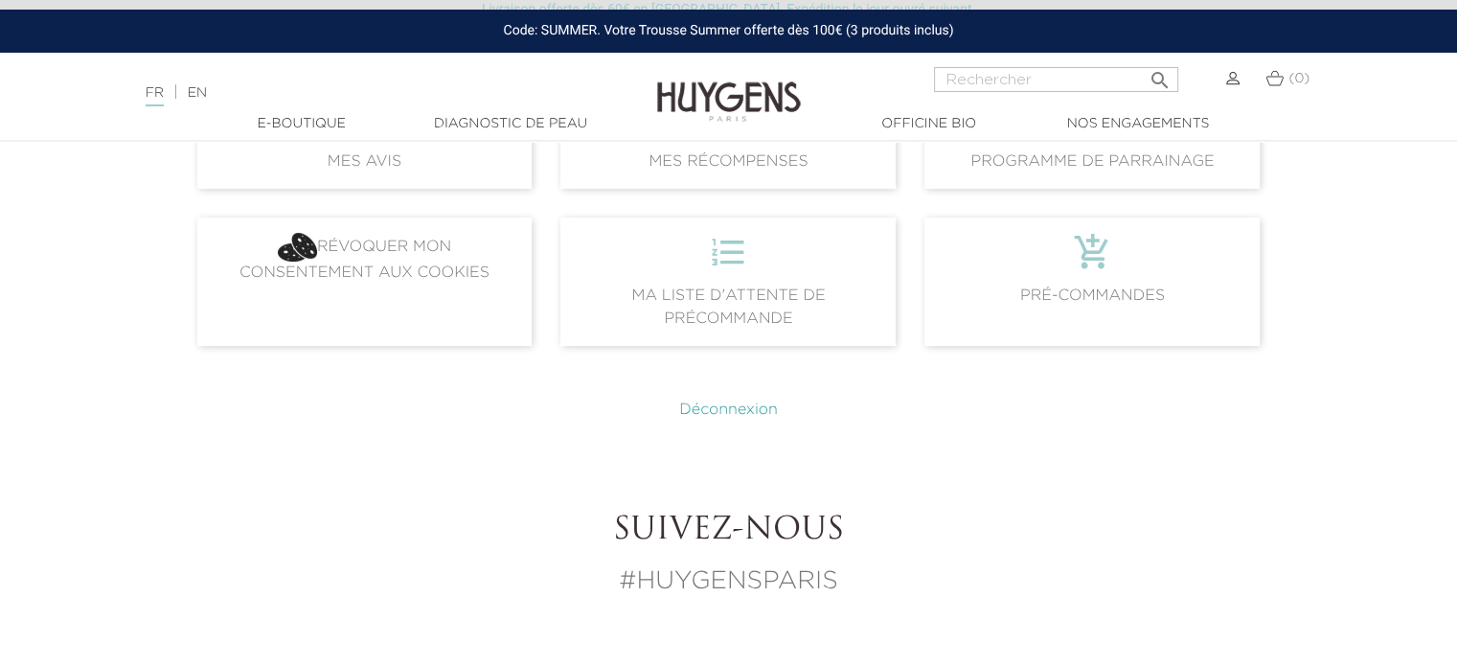
click at [730, 409] on link "Déconnexion" at bounding box center [728, 409] width 99 height 15
